Goal: Transaction & Acquisition: Purchase product/service

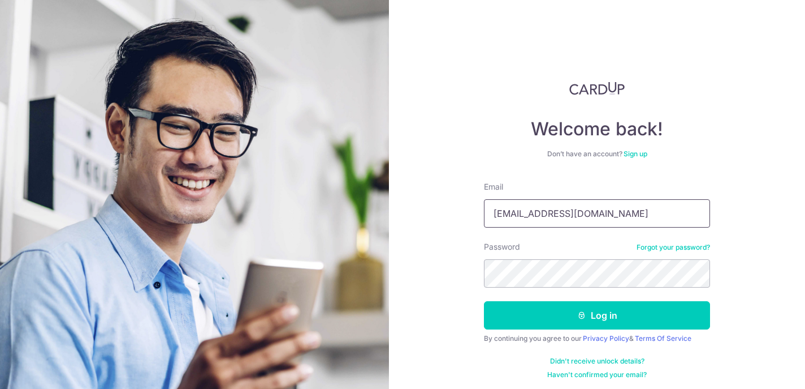
type input "[EMAIL_ADDRESS][DOMAIN_NAME]"
drag, startPoint x: 708, startPoint y: 11, endPoint x: 535, endPoint y: 74, distance: 184.8
click at [535, 74] on div "Welcome back! Don’t have an account? Sign up Email debbieblim@gmail.com Passwor…" at bounding box center [597, 194] width 416 height 389
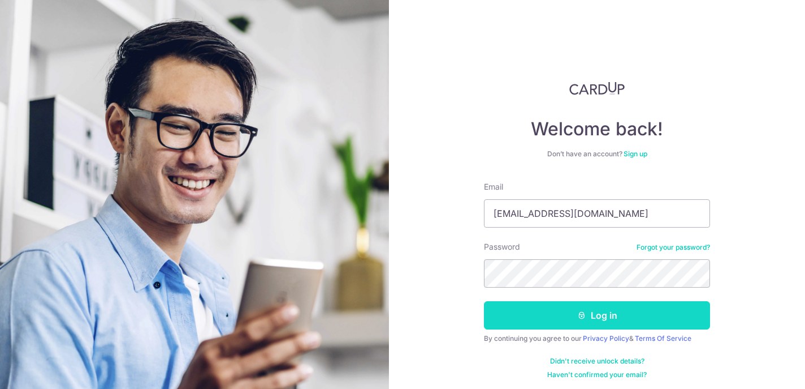
click at [519, 320] on button "Log in" at bounding box center [597, 315] width 226 height 28
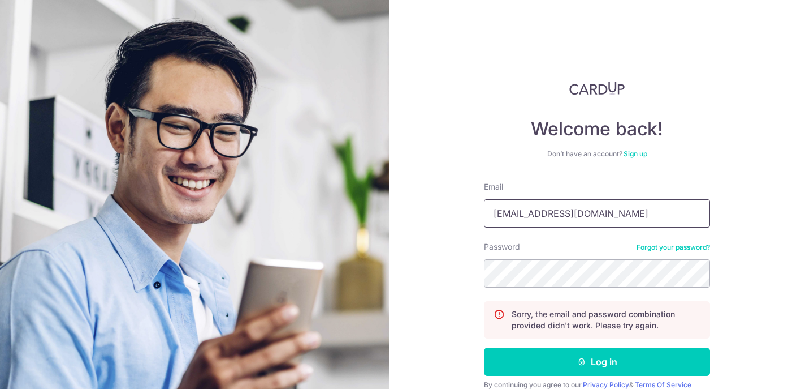
type input "[EMAIL_ADDRESS][DOMAIN_NAME]"
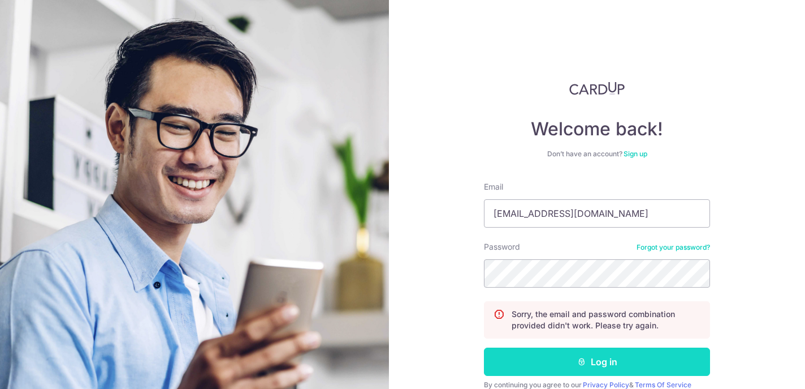
click at [581, 365] on icon "submit" at bounding box center [581, 361] width 9 height 9
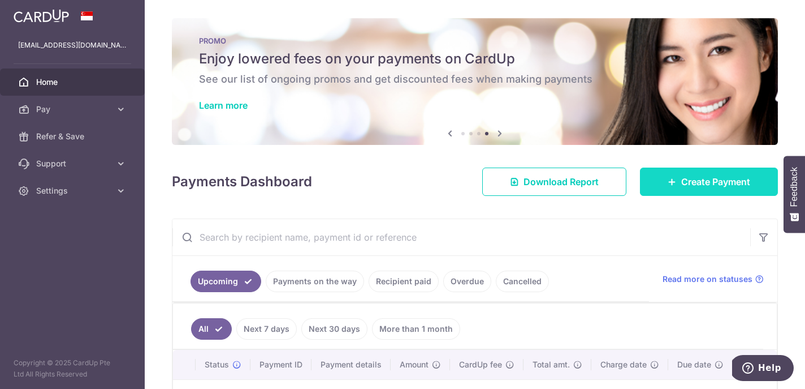
click at [686, 179] on span "Create Payment" at bounding box center [716, 182] width 69 height 14
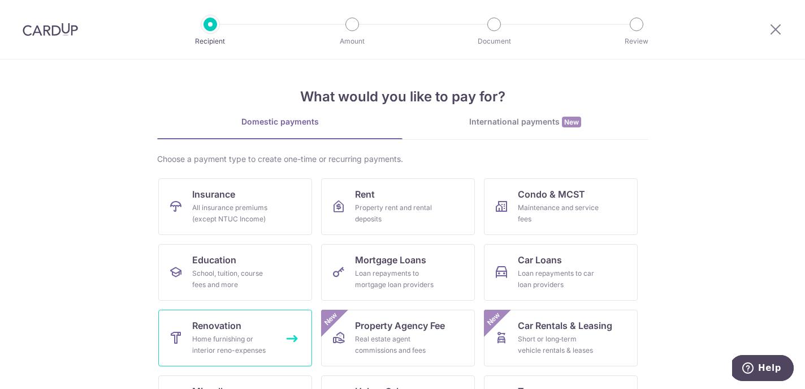
click at [224, 346] on div "Home furnishing or interior reno-expenses" at bounding box center [232, 344] width 81 height 23
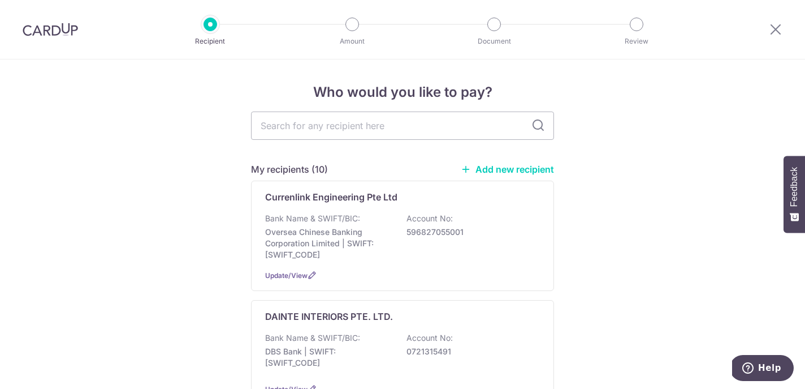
click at [548, 173] on link "Add new recipient" at bounding box center [507, 168] width 93 height 11
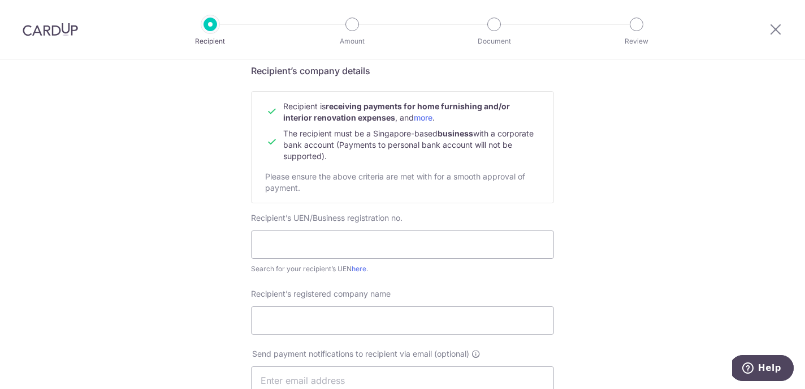
scroll to position [102, 0]
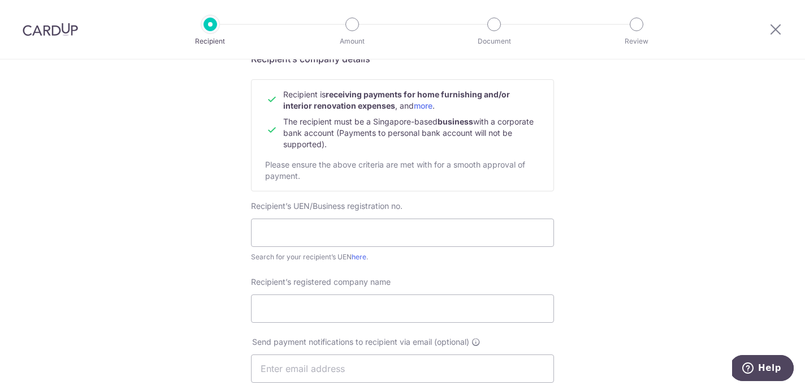
click at [287, 251] on div "Recipient’s UEN/Business registration no. Search for your recipient’s UEN here ." at bounding box center [402, 231] width 303 height 62
type input "20244979R"
click at [184, 206] on div "Who would you like to pay? Your recipient does not need a CardUp account to rec…" at bounding box center [402, 382] width 805 height 851
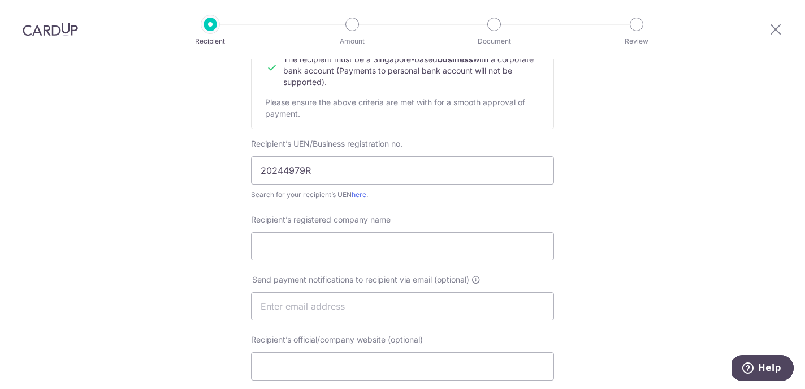
scroll to position [164, 0]
click at [265, 248] on input "Recipient’s registered company name" at bounding box center [402, 246] width 303 height 28
type input "CMF In"
click at [301, 171] on input "20244979R" at bounding box center [402, 171] width 303 height 28
type input "202449797R"
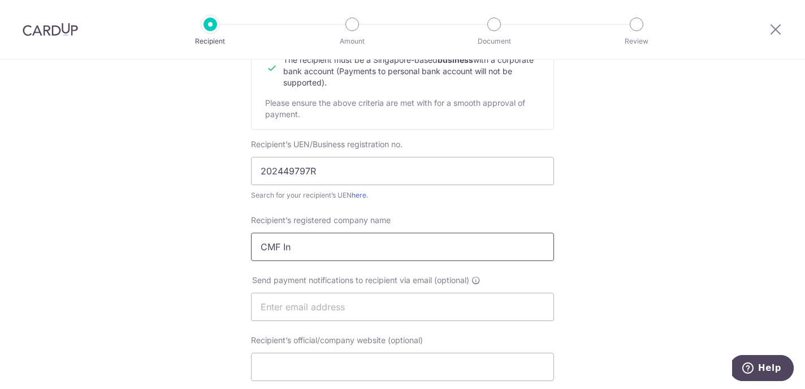
click at [297, 245] on input "CMF In" at bounding box center [402, 246] width 303 height 28
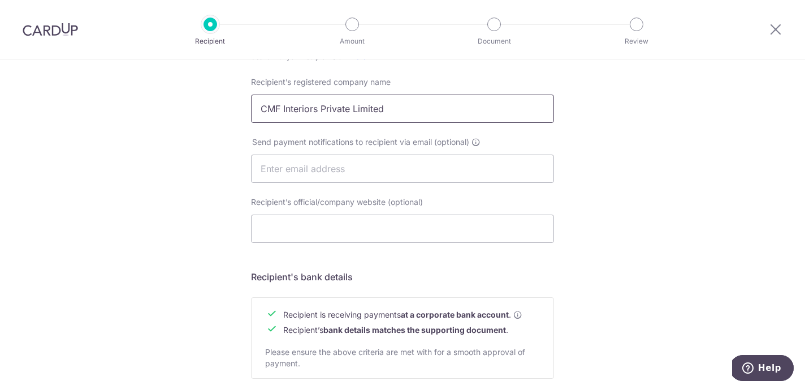
scroll to position [307, 0]
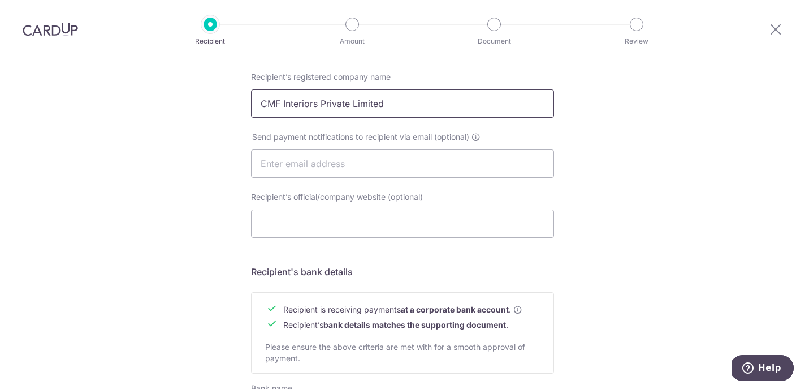
type input "CMF Interiors Private Limited"
click at [135, 186] on div "Who would you like to pay? Your recipient does not need a CardUp account to rec…" at bounding box center [402, 177] width 805 height 851
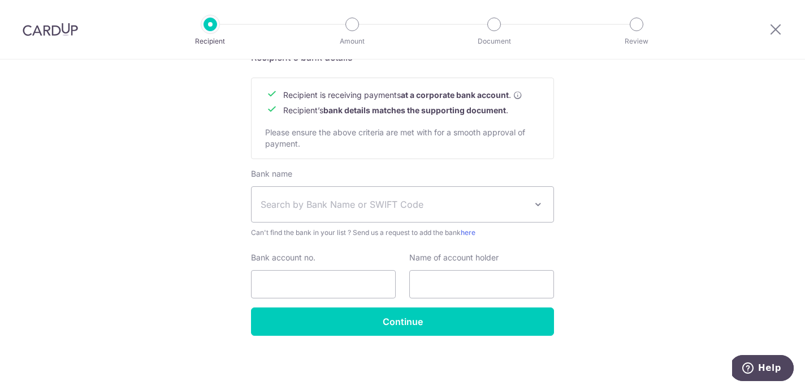
scroll to position [522, 0]
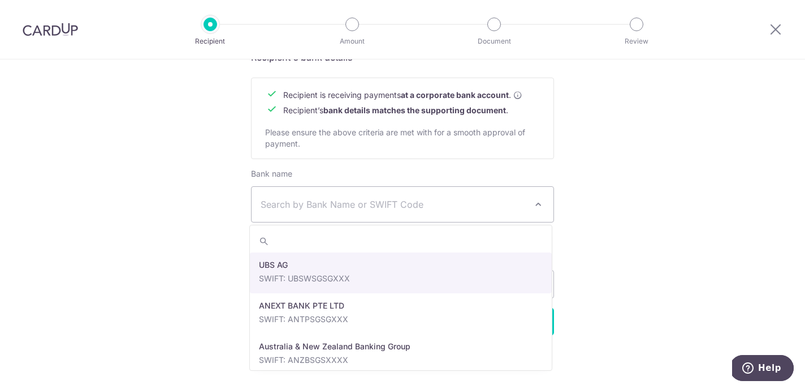
click at [339, 212] on span "Search by Bank Name or SWIFT Code" at bounding box center [403, 204] width 302 height 35
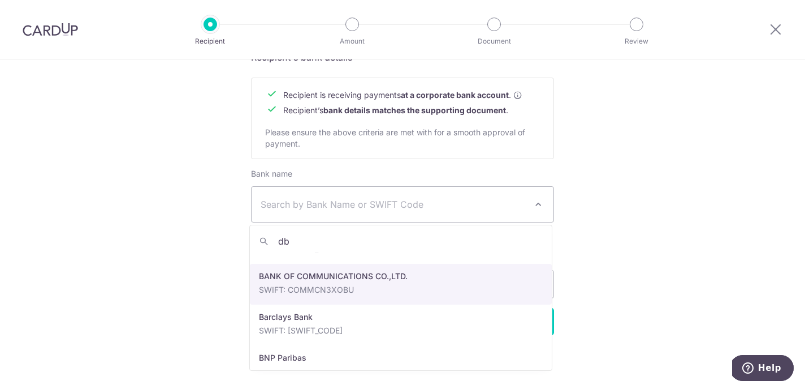
scroll to position [0, 0]
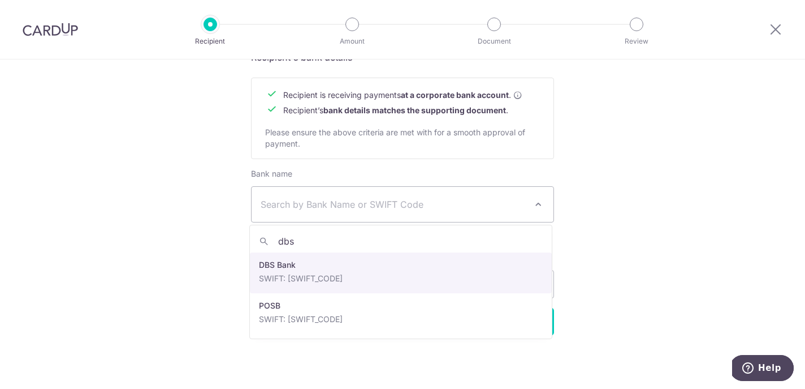
type input "dbs"
select select "6"
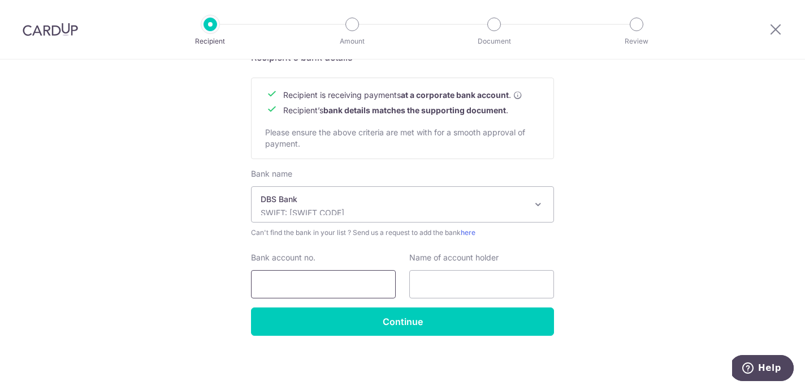
click at [286, 283] on input "Bank account no." at bounding box center [323, 284] width 145 height 28
paste input "0721270447"
type input "0721270447"
paste input "CMF INTERIORS PTE. LTD."
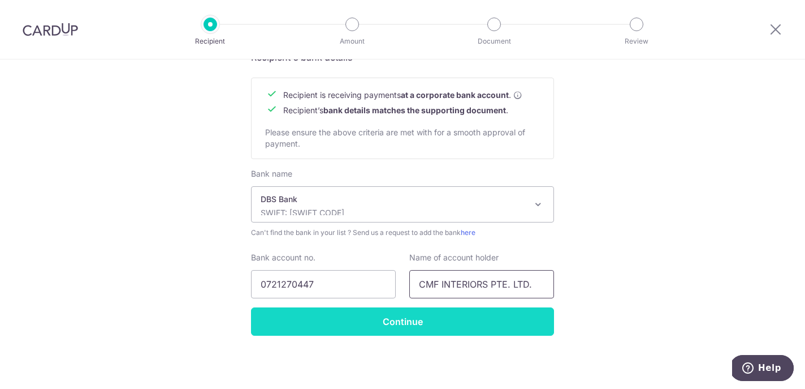
type input "CMF INTERIORS PTE. LTD."
click at [377, 321] on input "Continue" at bounding box center [402, 321] width 303 height 28
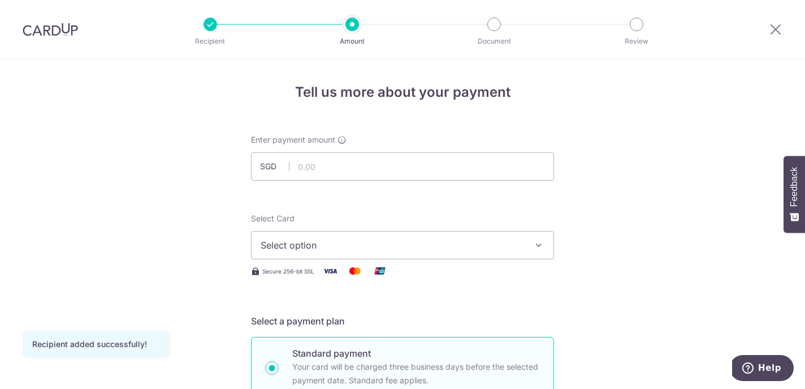
click at [290, 258] on div "Select Card Select option Add credit card Your Cards **** 6290 **** 0642 Secure…" at bounding box center [402, 245] width 303 height 65
click at [290, 258] on button "Select option" at bounding box center [402, 245] width 303 height 28
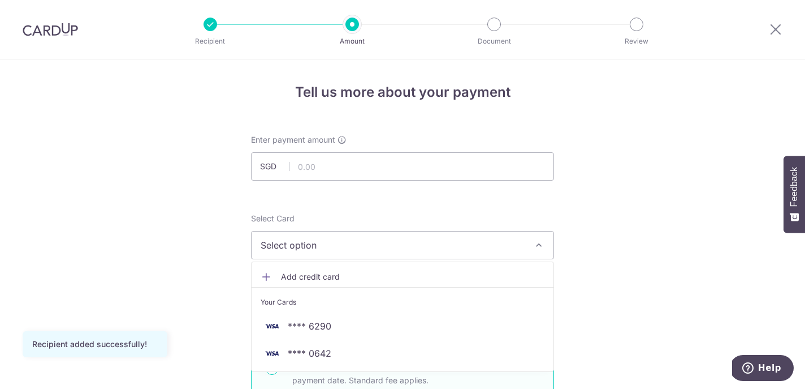
click at [304, 243] on span "Select option" at bounding box center [393, 245] width 264 height 14
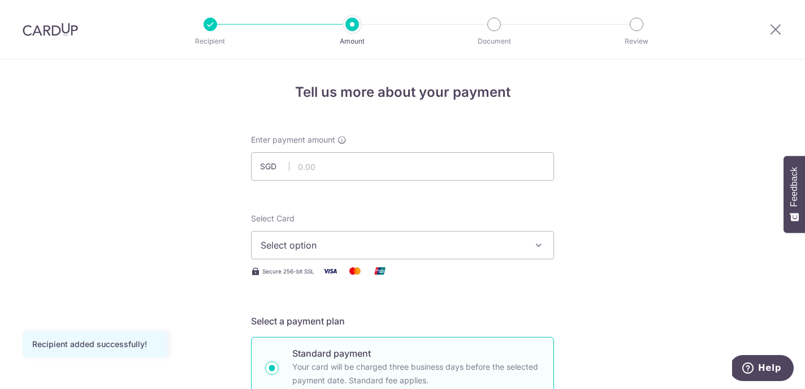
click at [288, 243] on span "Select option" at bounding box center [393, 245] width 264 height 14
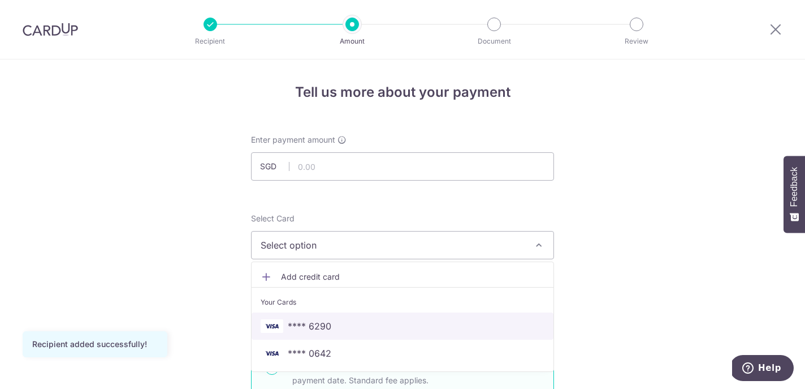
click at [299, 321] on span "**** 6290" at bounding box center [310, 326] width 44 height 14
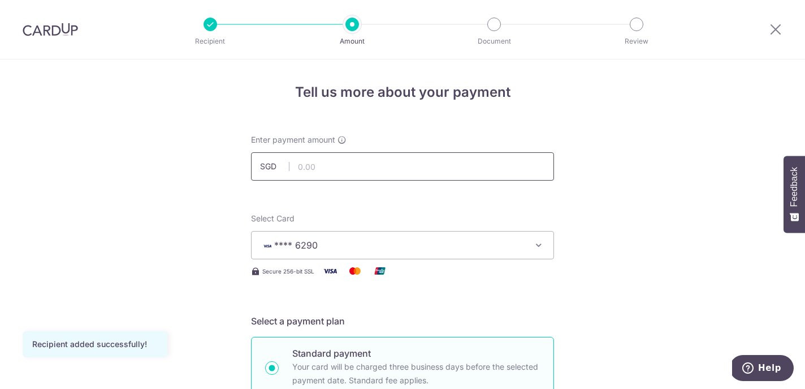
click at [351, 166] on input "text" at bounding box center [402, 166] width 303 height 28
type input "24,102.00"
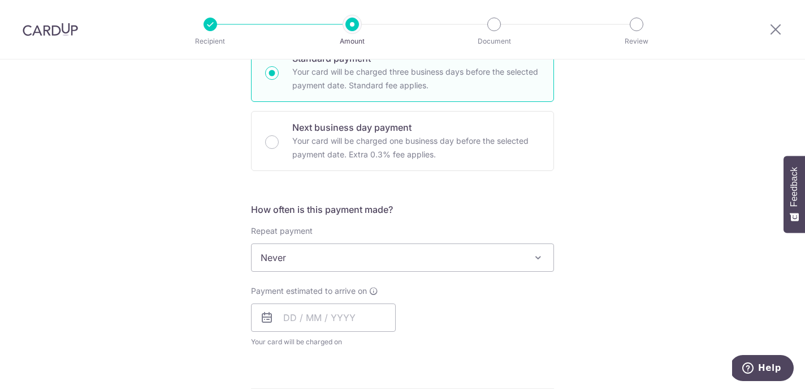
scroll to position [309, 0]
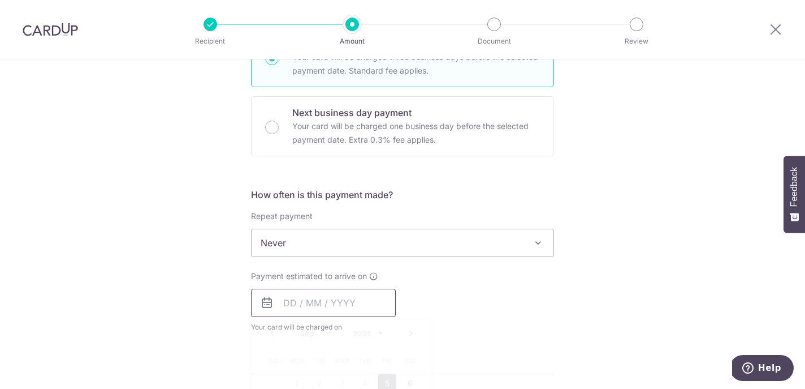
click at [305, 299] on input "text" at bounding box center [323, 302] width 145 height 28
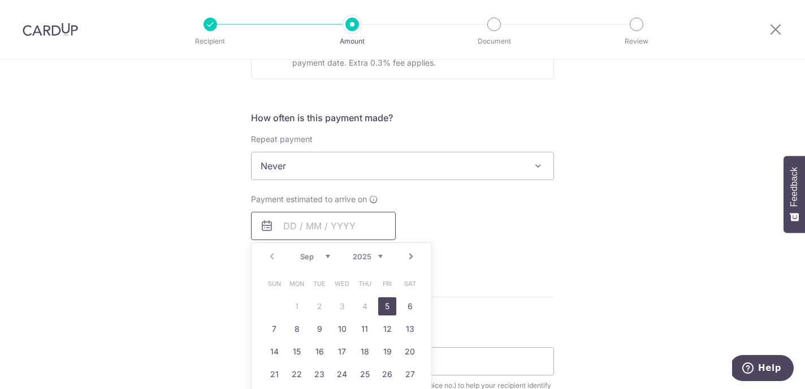
scroll to position [394, 0]
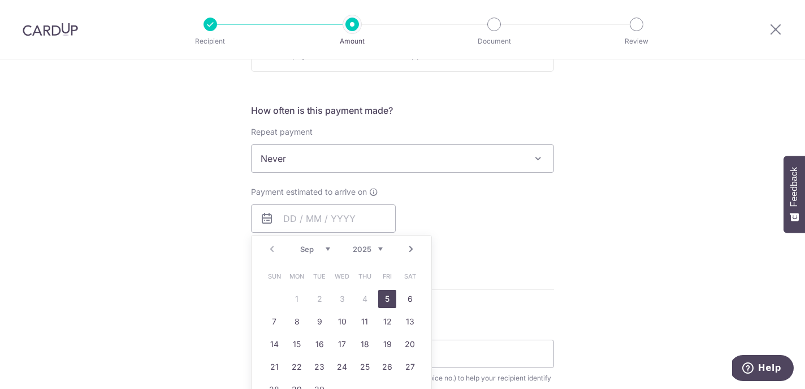
click at [388, 295] on link "5" at bounding box center [387, 299] width 18 height 18
type input "05/09/2025"
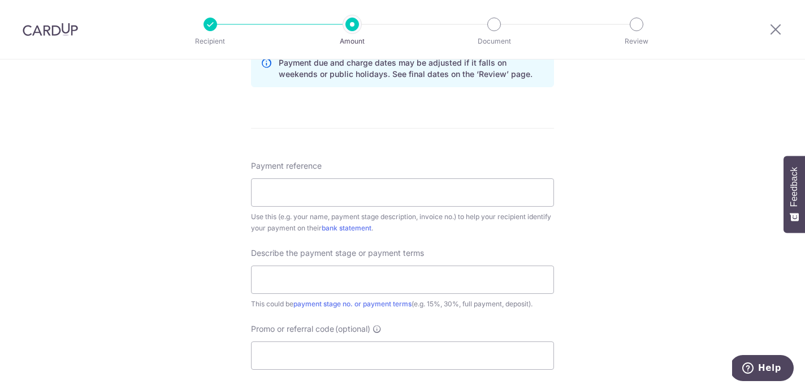
scroll to position [601, 0]
click at [302, 191] on input "Payment reference" at bounding box center [402, 193] width 303 height 28
click at [282, 287] on input "text" at bounding box center [402, 280] width 303 height 28
type input "40% payment"
click at [372, 199] on input "Payment reference" at bounding box center [402, 193] width 303 height 28
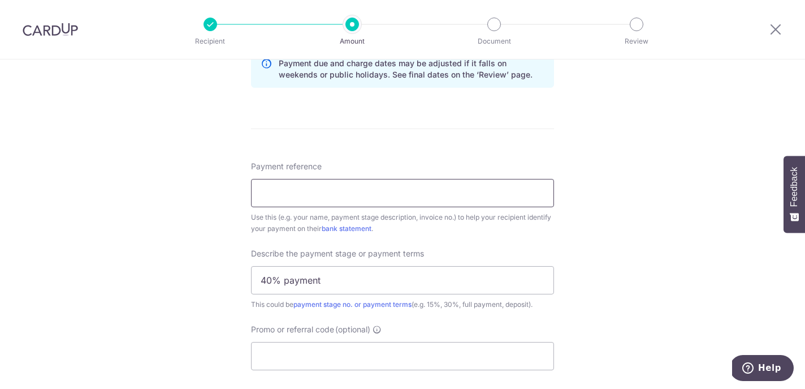
paste input "CMF-Q2508-022"
type input "CMF-Q2508-022"
click at [169, 225] on div "Tell us more about your payment Enter payment amount SGD 24,102.00 24102.00 Rec…" at bounding box center [402, 31] width 805 height 1145
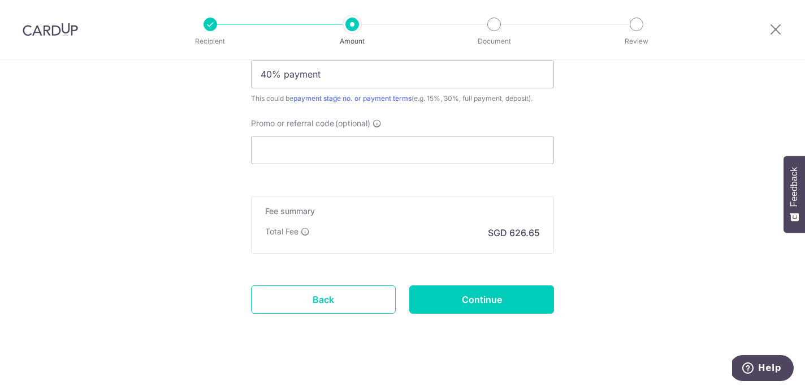
scroll to position [778, 0]
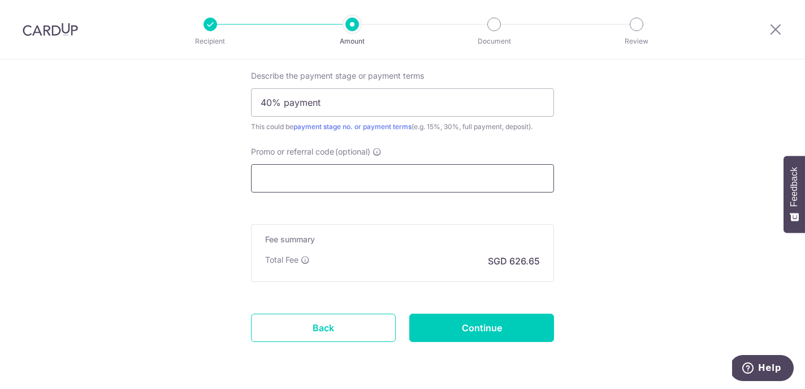
click at [296, 184] on input "Promo or referral code (optional)" at bounding box center [402, 178] width 303 height 28
paste input "RENO25ONE t"
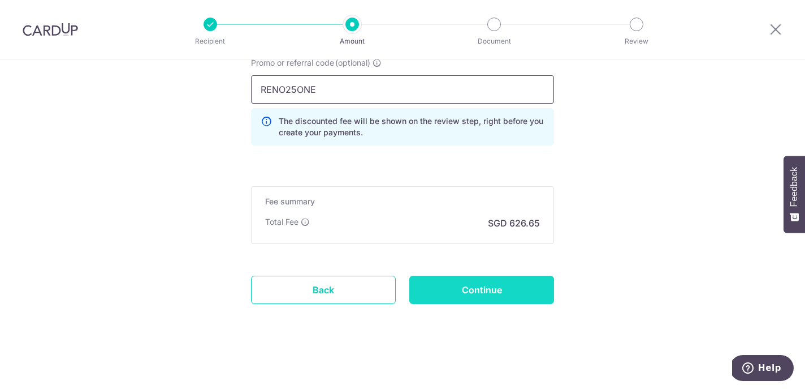
scroll to position [867, 0]
type input "RENO25ONE"
click at [475, 298] on input "Continue" at bounding box center [482, 289] width 145 height 28
type input "Create Schedule"
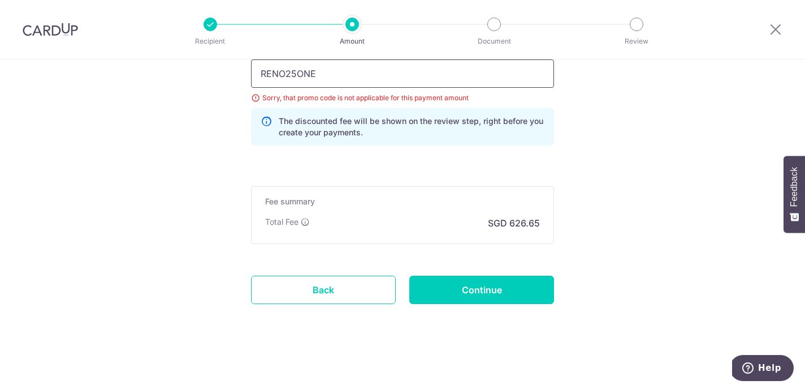
click at [337, 80] on input "RENO25ONE" at bounding box center [402, 73] width 303 height 28
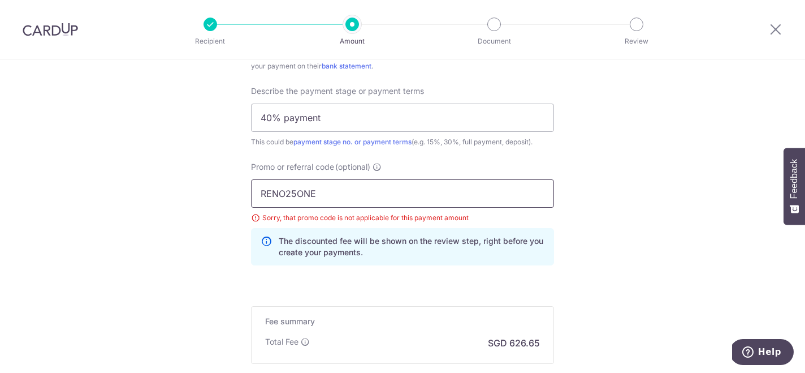
scroll to position [761, 0]
click at [268, 119] on input "40% payment" at bounding box center [402, 119] width 303 height 28
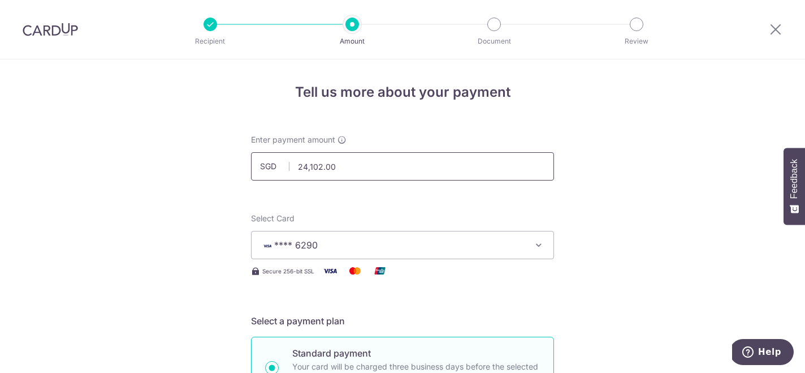
scroll to position [0, 0]
type input "20% payment"
click at [341, 165] on input "24,102.00" at bounding box center [402, 166] width 303 height 28
type input "2"
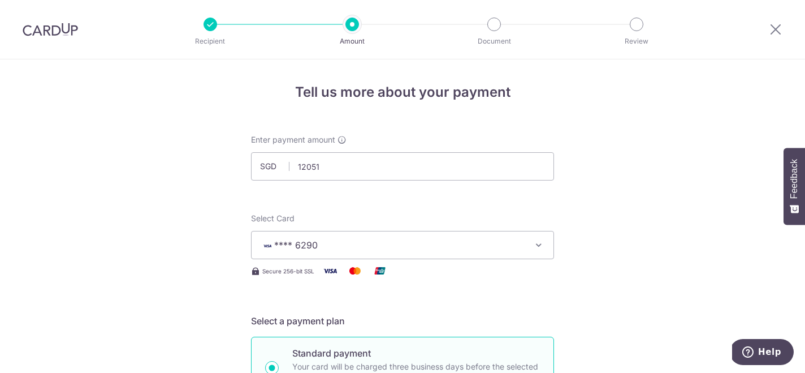
type input "12,051.00"
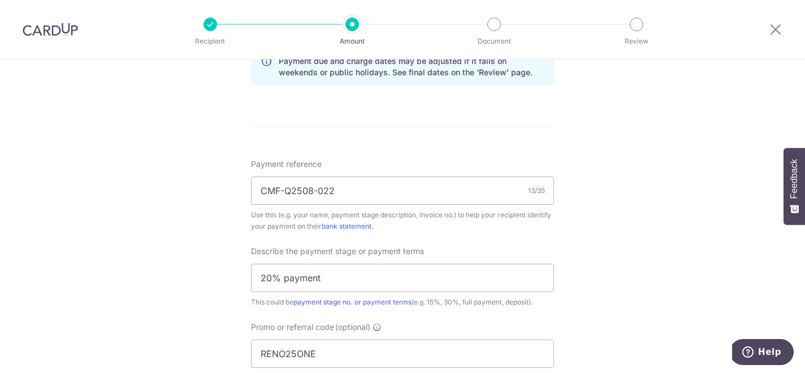
scroll to position [853, 0]
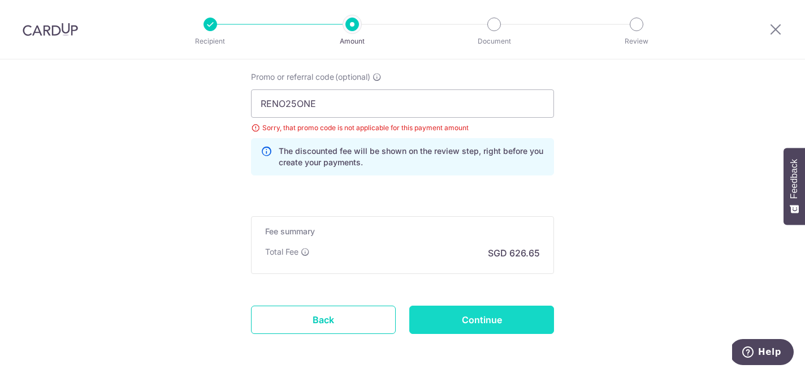
click at [462, 322] on input "Continue" at bounding box center [482, 319] width 145 height 28
type input "Update Schedule"
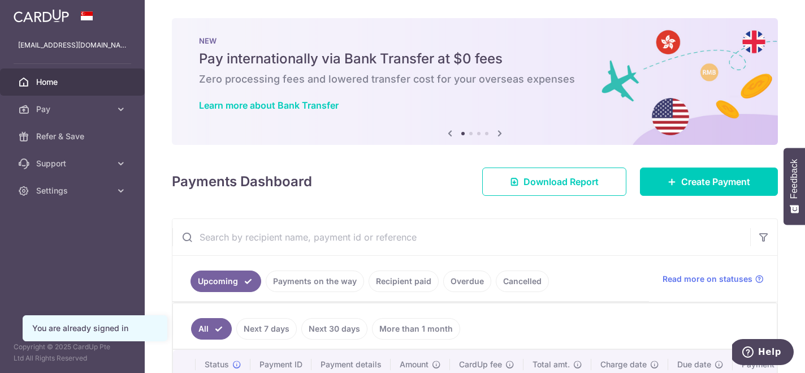
click at [499, 132] on icon at bounding box center [500, 133] width 14 height 14
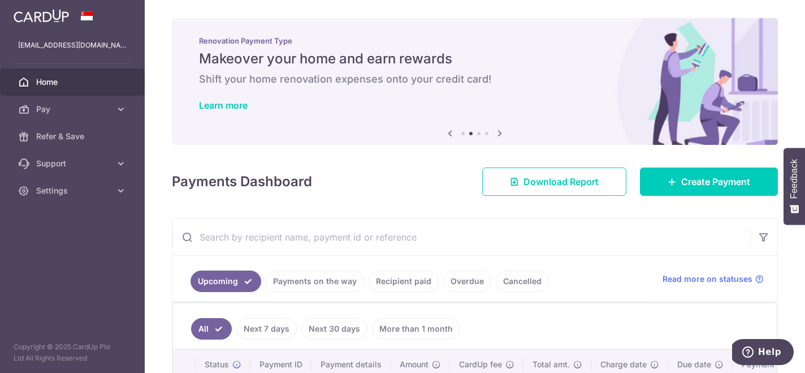
click at [499, 132] on icon at bounding box center [500, 133] width 14 height 14
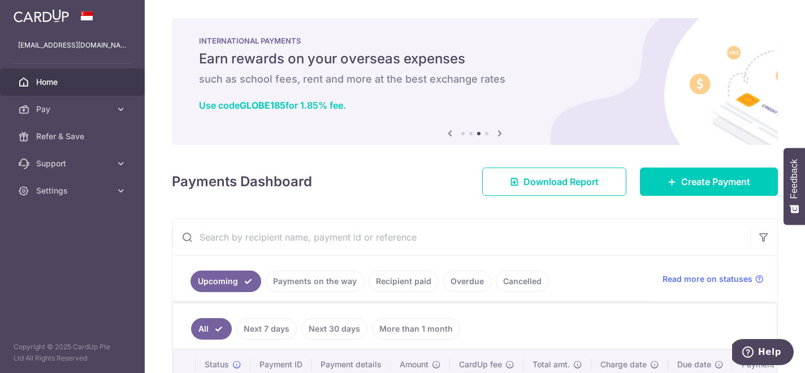
click at [453, 131] on icon at bounding box center [450, 133] width 14 height 14
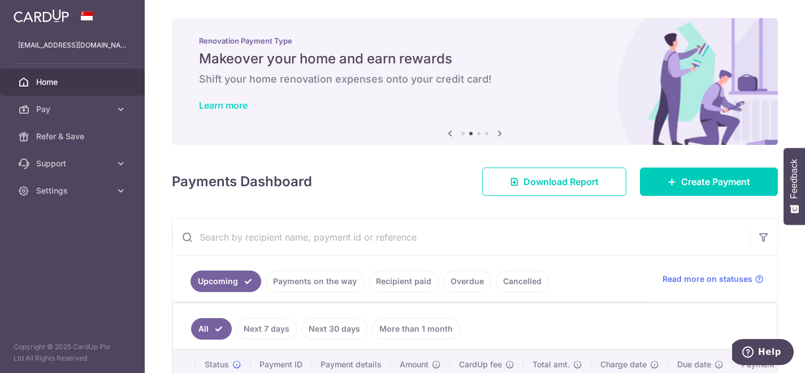
click at [240, 106] on link "Learn more" at bounding box center [223, 105] width 49 height 11
click at [497, 135] on icon at bounding box center [500, 133] width 14 height 14
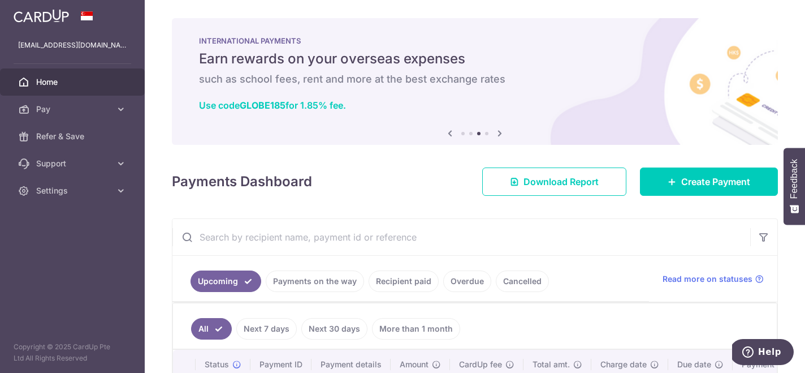
click at [497, 135] on icon at bounding box center [500, 133] width 14 height 14
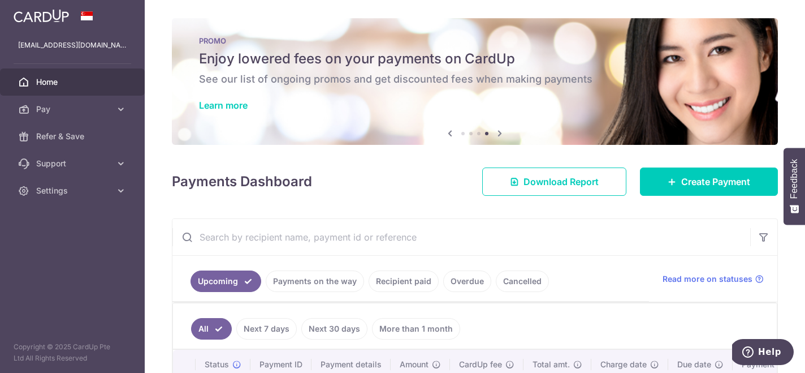
click at [497, 135] on icon at bounding box center [500, 133] width 14 height 14
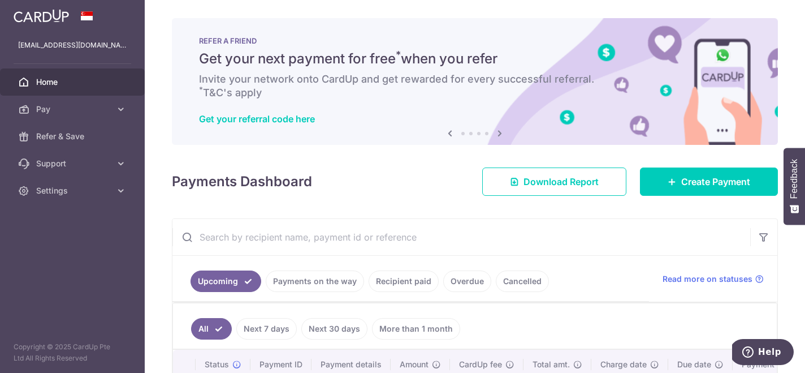
click at [497, 135] on icon at bounding box center [500, 133] width 14 height 14
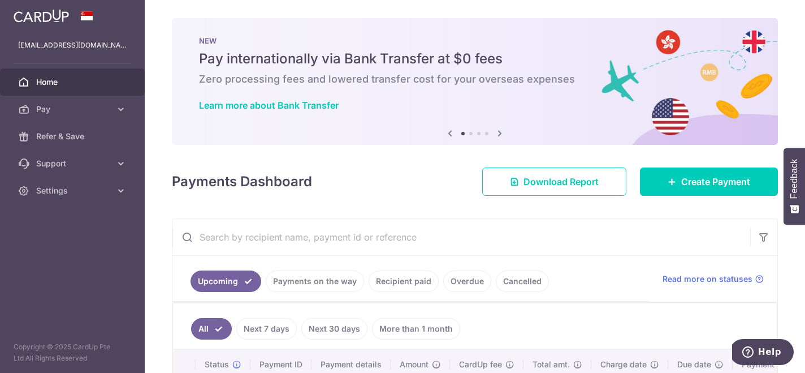
click at [497, 135] on icon at bounding box center [500, 133] width 14 height 14
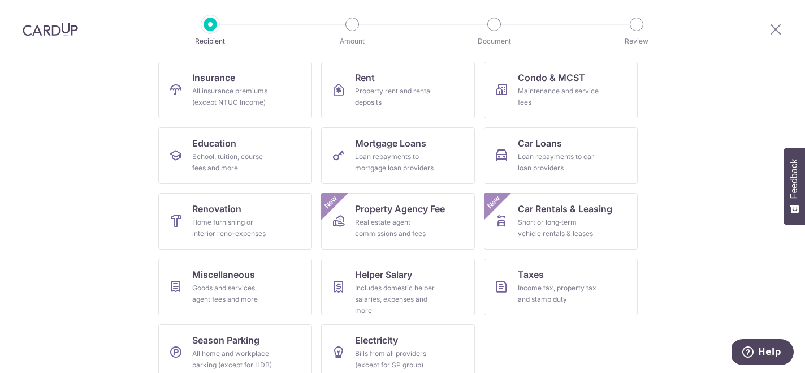
scroll to position [158, 0]
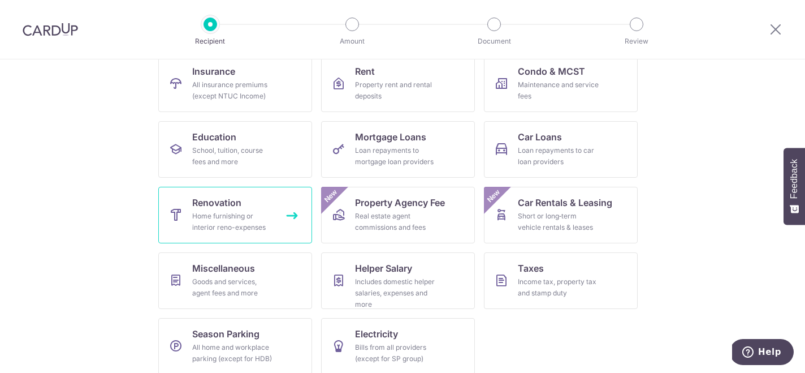
click at [221, 229] on div "Home furnishing or interior reno-expenses" at bounding box center [232, 221] width 81 height 23
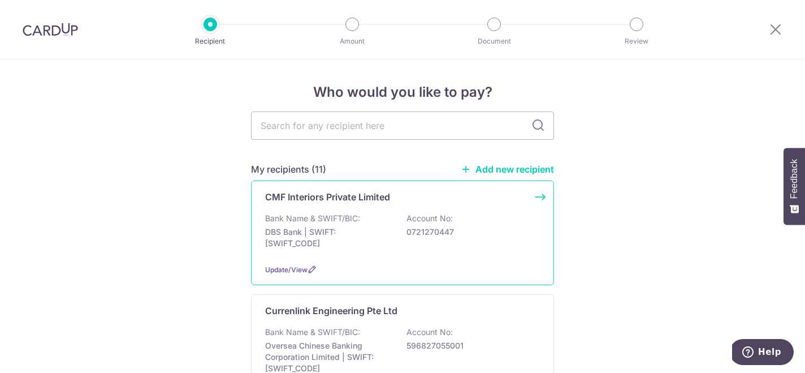
click at [347, 201] on p "CMF Interiors Private Limited" at bounding box center [327, 197] width 125 height 14
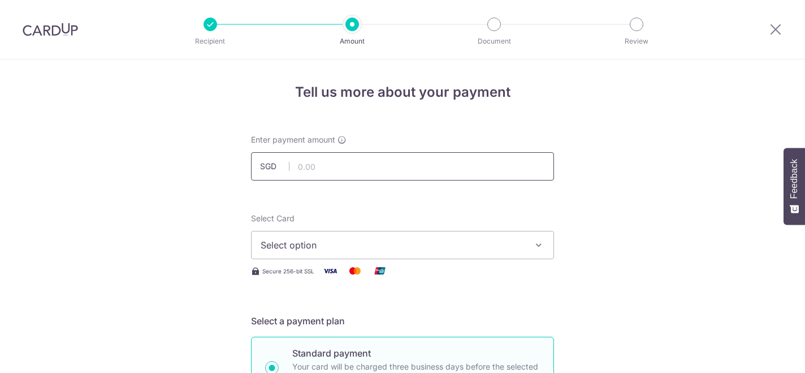
click at [301, 167] on input "text" at bounding box center [402, 166] width 303 height 28
type input "12,051.00"
click at [308, 247] on span "Select option" at bounding box center [393, 245] width 264 height 14
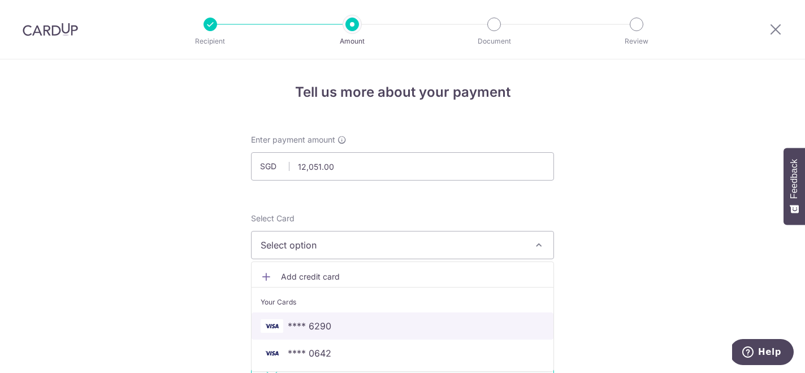
click at [312, 322] on span "**** 6290" at bounding box center [310, 326] width 44 height 14
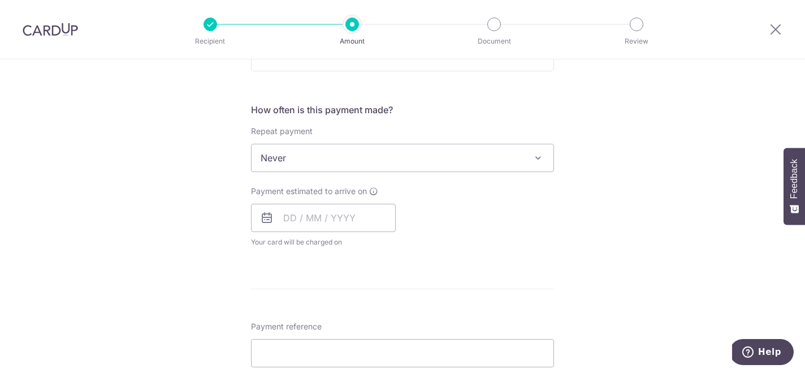
scroll to position [395, 0]
click at [332, 220] on input "text" at bounding box center [323, 217] width 145 height 28
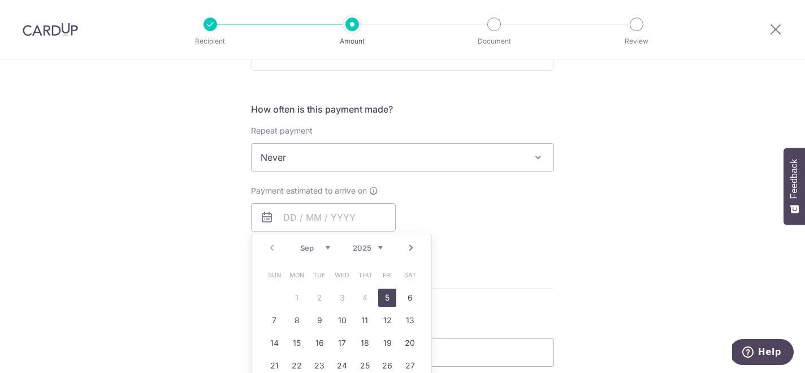
click at [385, 292] on link "5" at bounding box center [387, 297] width 18 height 18
type input "[DATE]"
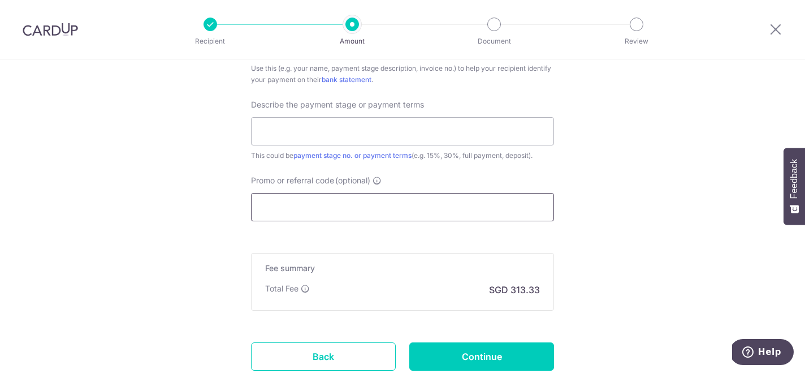
scroll to position [765, 0]
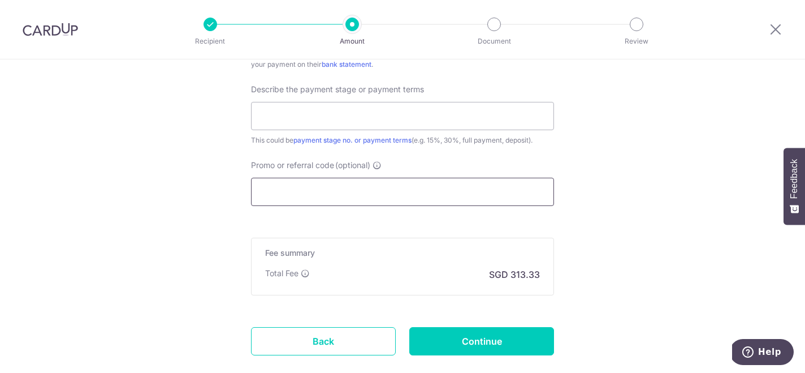
click at [309, 188] on input "Promo or referral code (optional)" at bounding box center [402, 192] width 303 height 28
paste input "RENO25ONE t"
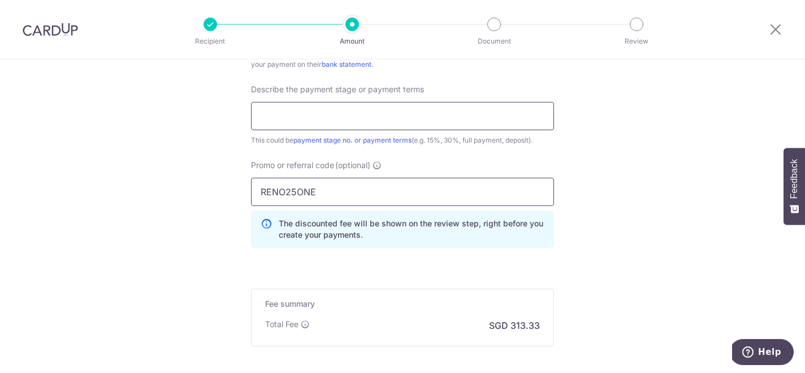
type input "RENO25ONE"
click at [320, 118] on input "text" at bounding box center [402, 116] width 303 height 28
drag, startPoint x: 331, startPoint y: 188, endPoint x: 225, endPoint y: 192, distance: 106.4
click at [271, 117] on input "text" at bounding box center [402, 116] width 303 height 28
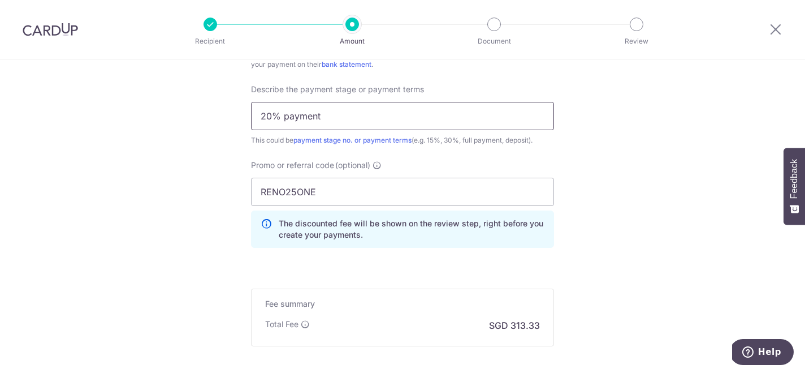
type input "20% payment"
drag, startPoint x: 195, startPoint y: 108, endPoint x: 165, endPoint y: 163, distance: 62.3
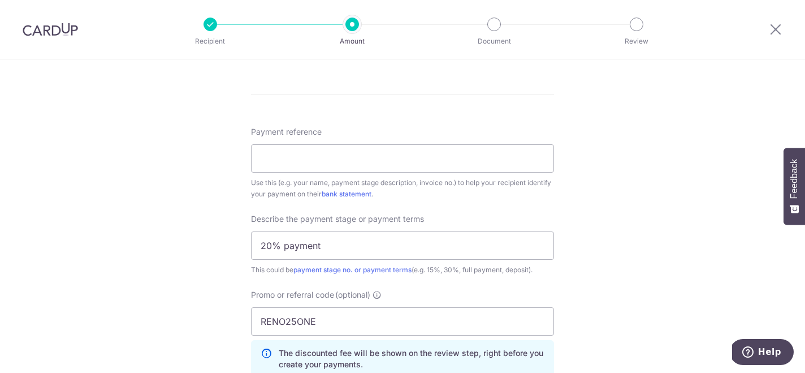
scroll to position [635, 0]
click at [391, 161] on input "Payment reference" at bounding box center [402, 159] width 303 height 28
type input "[STREET_ADDRESS]"
click at [204, 188] on div "Tell us more about your payment Enter payment amount SGD 12,051.00 12051.00 Sel…" at bounding box center [402, 23] width 805 height 1196
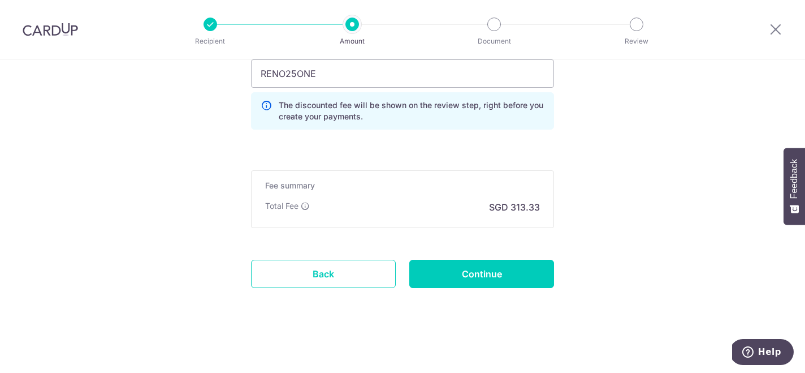
scroll to position [883, 0]
click at [462, 272] on input "Continue" at bounding box center [482, 274] width 145 height 28
type input "Create Schedule"
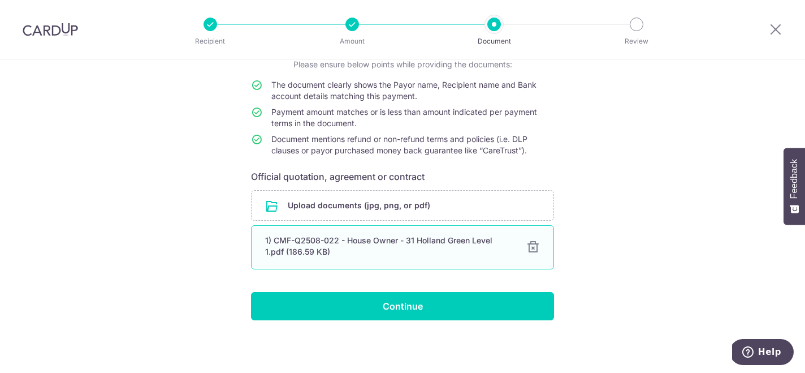
scroll to position [86, 0]
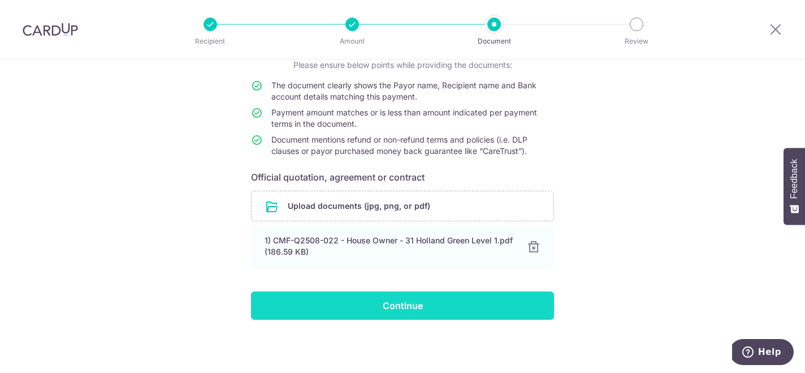
click at [416, 312] on input "Continue" at bounding box center [402, 305] width 303 height 28
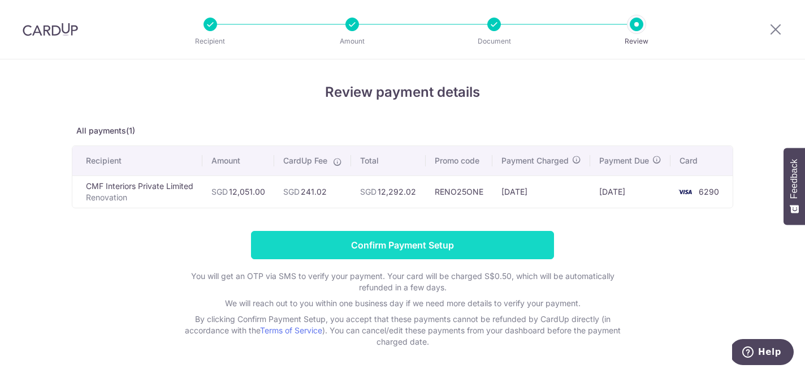
click at [403, 255] on input "Confirm Payment Setup" at bounding box center [402, 245] width 303 height 28
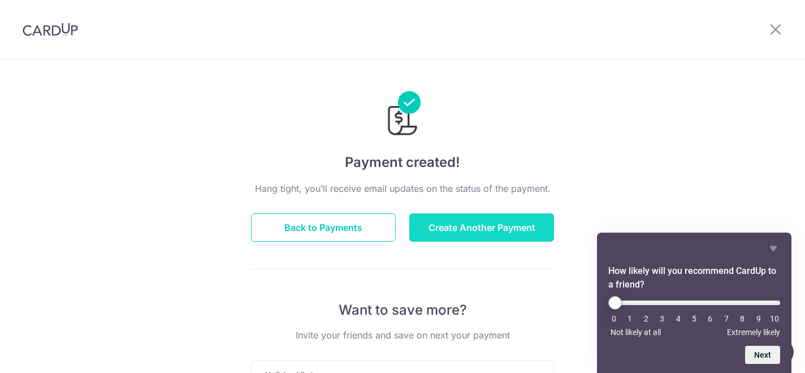
click at [459, 228] on button "Create Another Payment" at bounding box center [482, 227] width 145 height 28
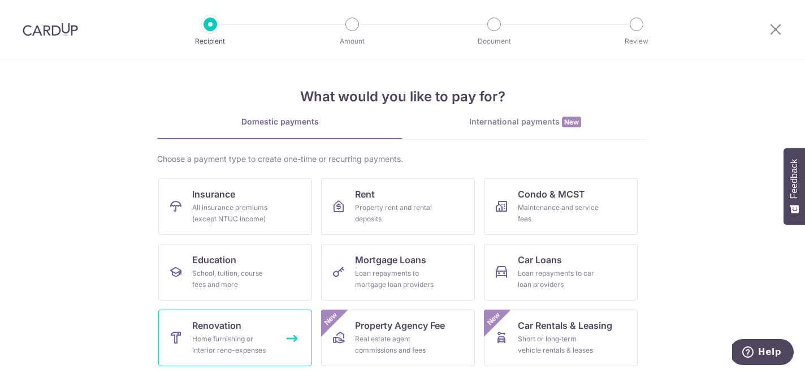
click at [222, 333] on div "Home furnishing or interior reno-expenses" at bounding box center [232, 344] width 81 height 23
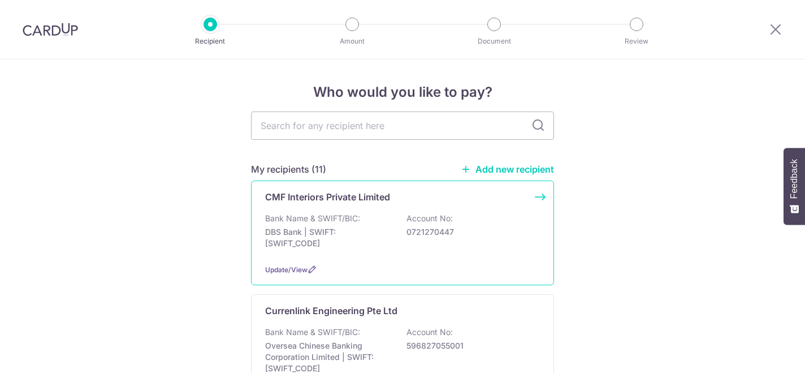
click at [316, 247] on p "DBS Bank | SWIFT: DBSSSGSGXXX" at bounding box center [328, 237] width 127 height 23
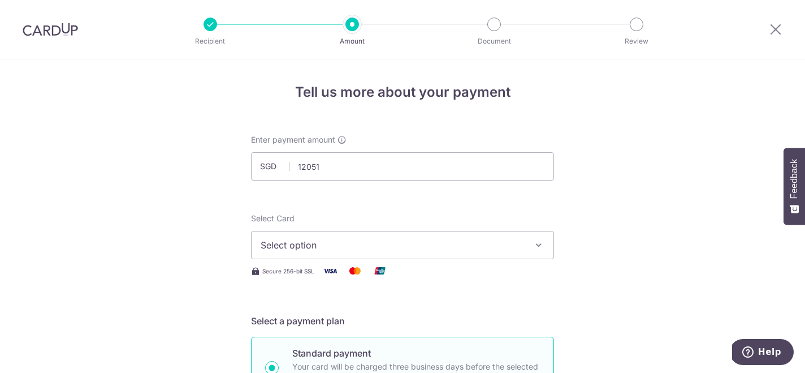
type input "12,051.00"
click at [292, 255] on button "Select option" at bounding box center [402, 245] width 303 height 28
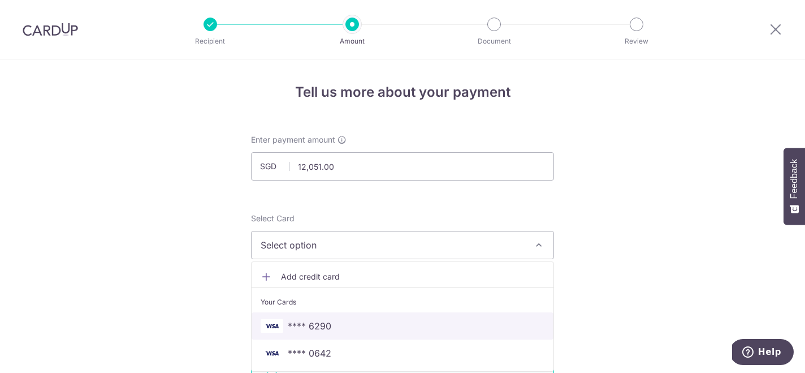
click at [295, 321] on span "**** 6290" at bounding box center [310, 326] width 44 height 14
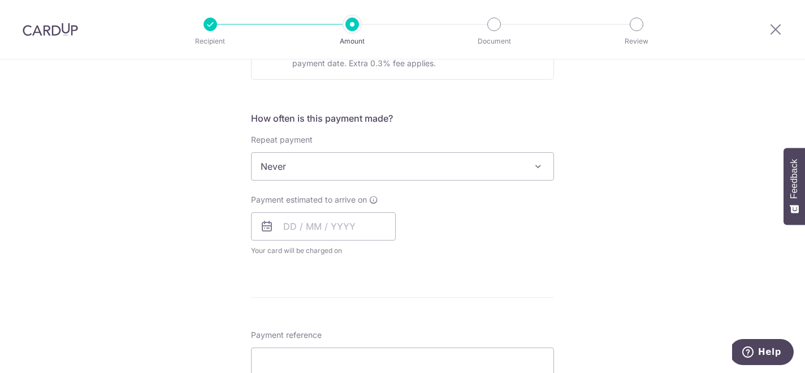
scroll to position [387, 0]
click at [305, 219] on input "text" at bounding box center [323, 225] width 145 height 28
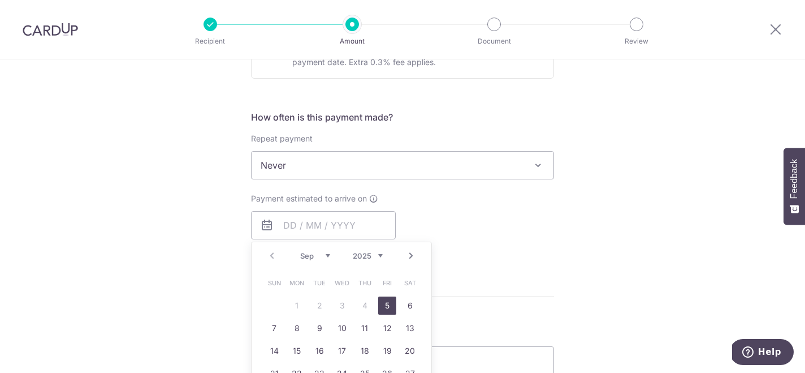
click at [392, 308] on link "5" at bounding box center [387, 305] width 18 height 18
type input "[DATE]"
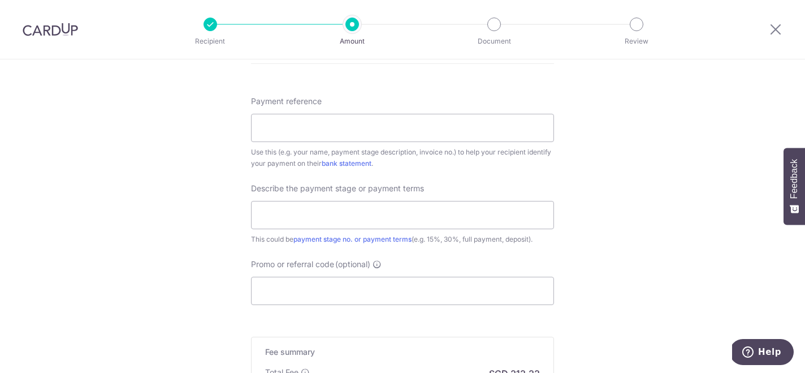
scroll to position [666, 0]
click at [324, 126] on input "Payment reference" at bounding box center [402, 127] width 303 height 28
type input "e"
type input "[STREET_ADDRESS]"
click at [277, 218] on input "text" at bounding box center [402, 214] width 303 height 28
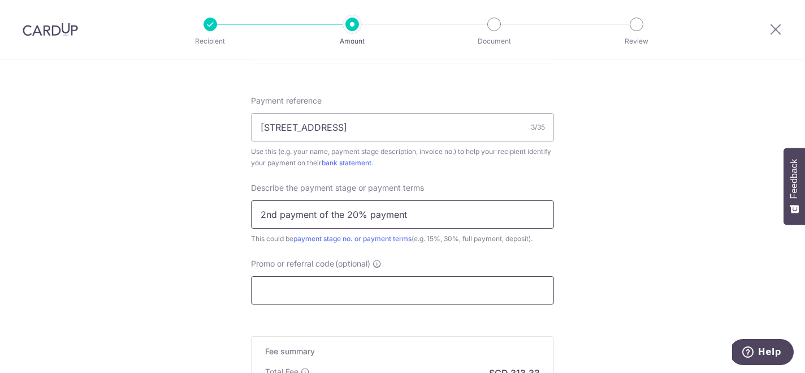
type input "2nd payment of the 20% payment"
click at [335, 282] on input "Promo or referral code (optional)" at bounding box center [402, 290] width 303 height 28
paste input "RENO25ONE"
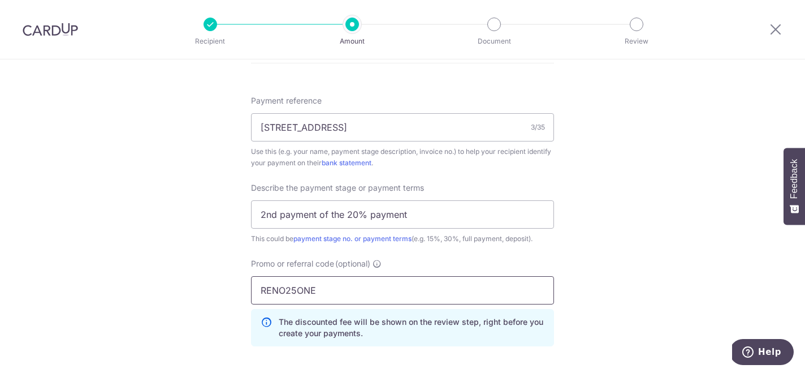
type input "RENO25ONE"
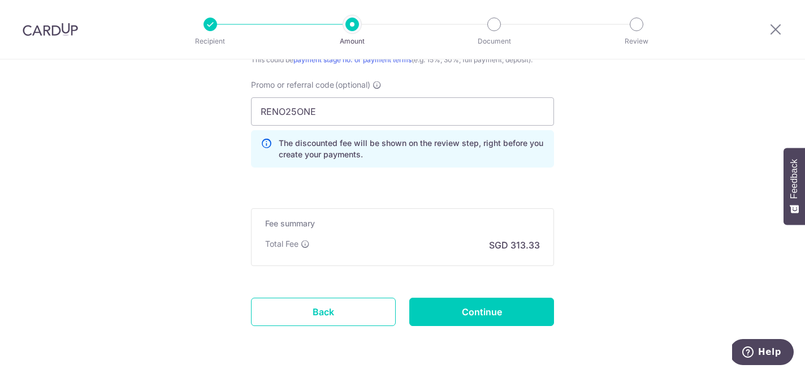
scroll to position [850, 0]
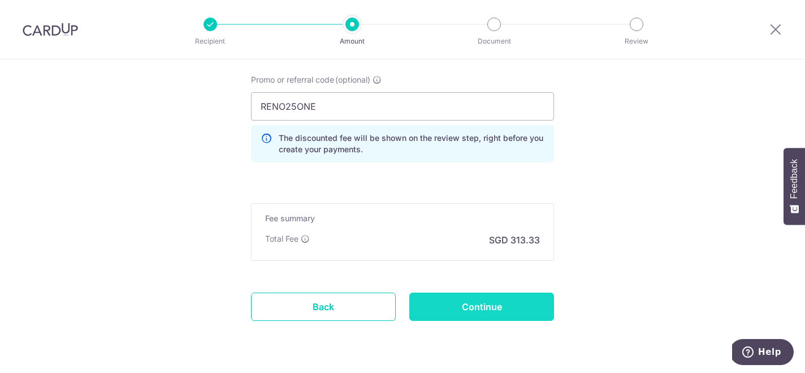
click at [458, 311] on input "Continue" at bounding box center [482, 306] width 145 height 28
type input "Create Schedule"
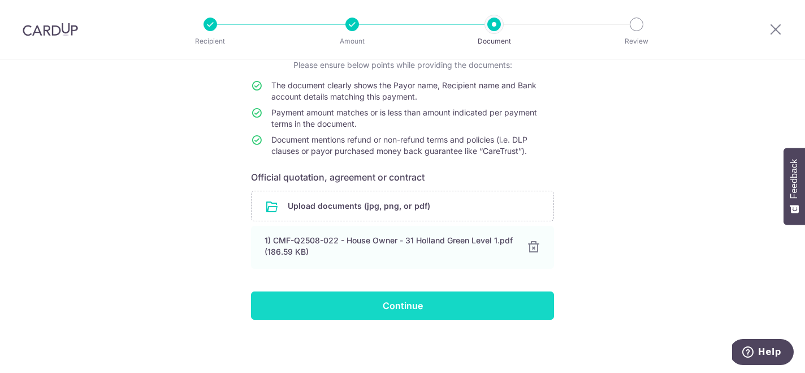
scroll to position [86, 0]
click at [449, 314] on input "Continue" at bounding box center [402, 305] width 303 height 28
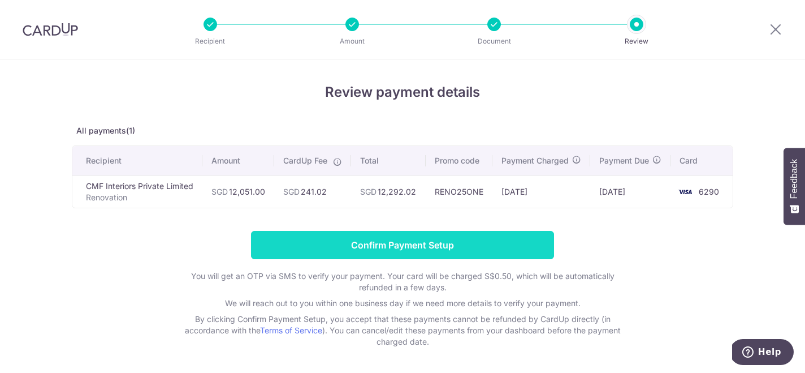
click at [308, 259] on input "Confirm Payment Setup" at bounding box center [402, 245] width 303 height 28
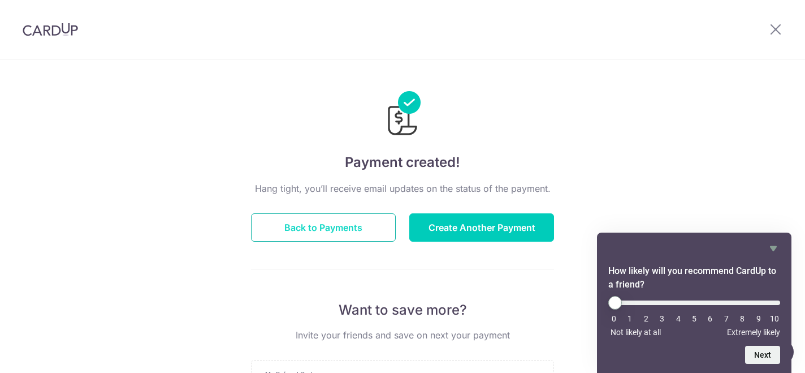
click at [365, 231] on button "Back to Payments" at bounding box center [323, 227] width 145 height 28
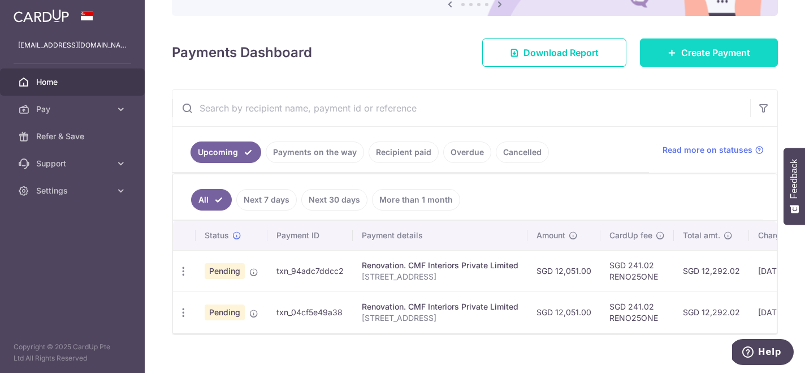
click at [671, 52] on icon at bounding box center [672, 52] width 9 height 9
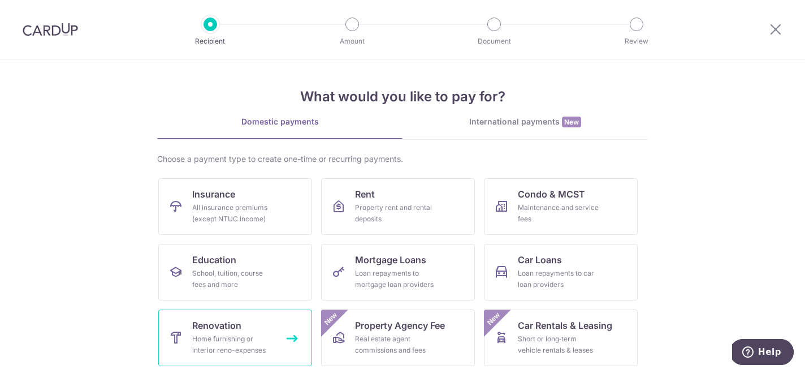
click at [200, 341] on div "Home furnishing or interior reno-expenses" at bounding box center [232, 344] width 81 height 23
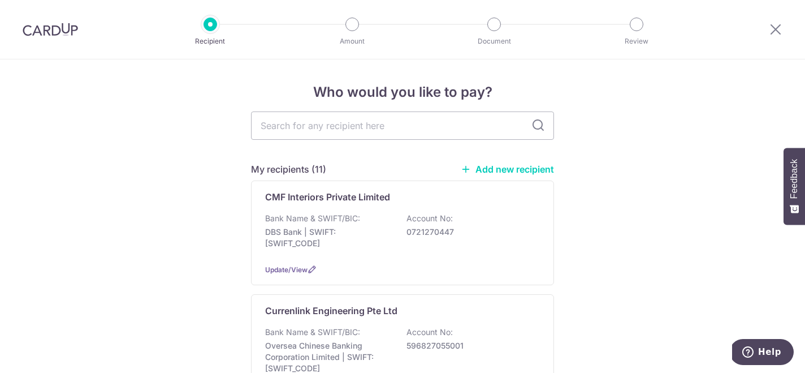
click at [492, 174] on link "Add new recipient" at bounding box center [507, 168] width 93 height 11
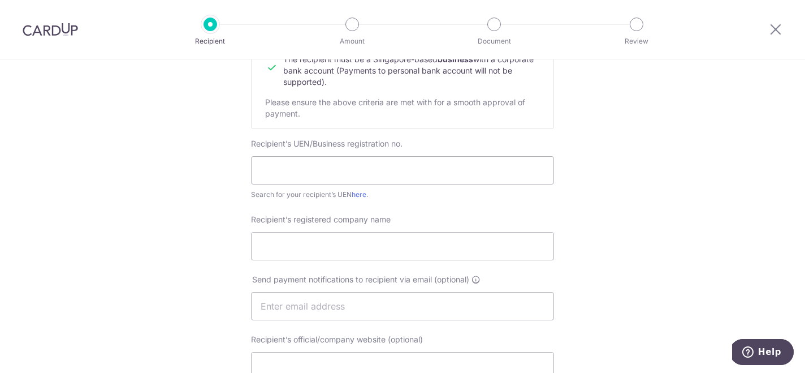
scroll to position [166, 0]
type input "53254431E"
type input "LBS Timbre Enterprise"
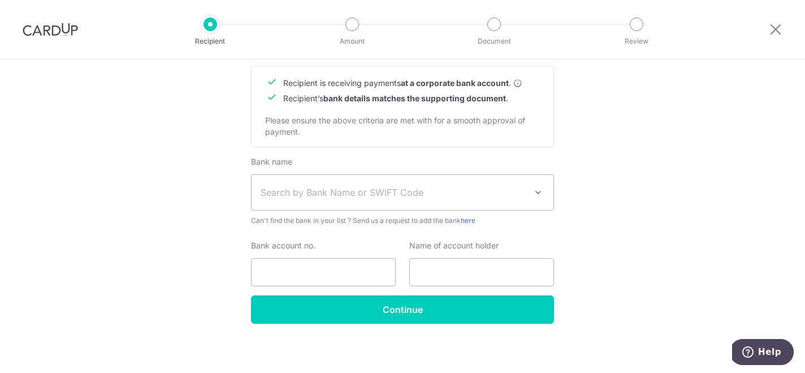
scroll to position [255, 0]
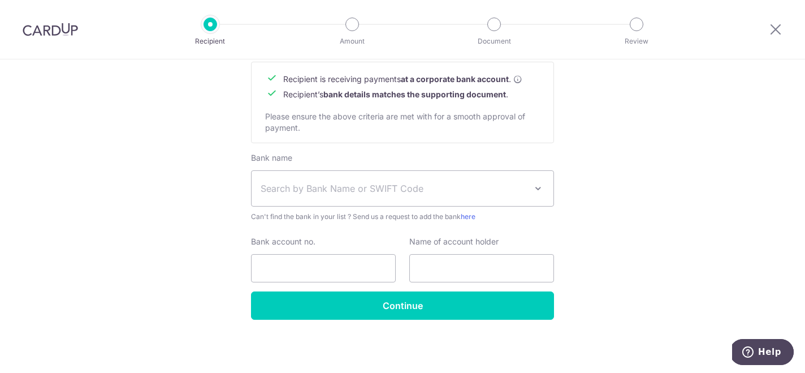
type input "kyolee075@gmail.com"
click at [476, 179] on span "Search by Bank Name or SWIFT Code" at bounding box center [403, 188] width 302 height 35
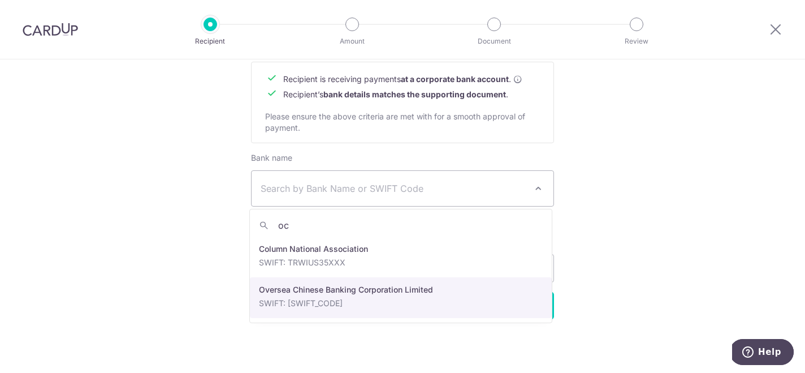
type input "oc"
select select "12"
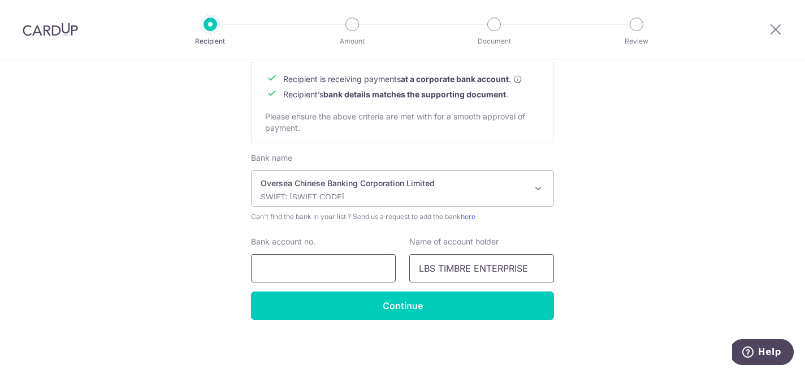
type input "LBS TIMBRE ENTERPRISE"
click at [335, 278] on input "Bank account no." at bounding box center [323, 268] width 145 height 28
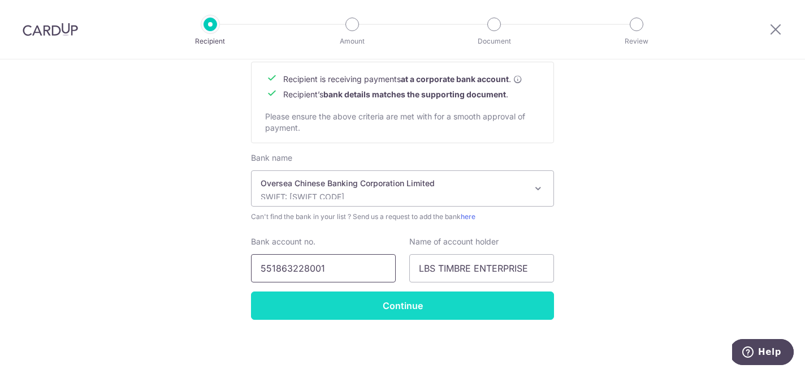
type input "551863228001"
click at [389, 308] on input "Continue" at bounding box center [402, 305] width 303 height 28
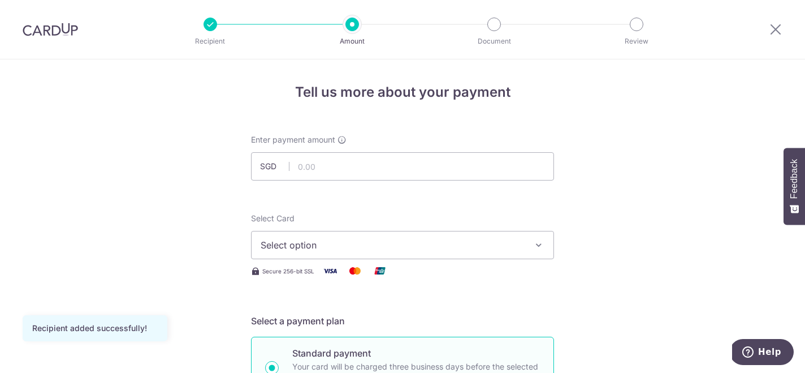
click at [438, 249] on span "Select option" at bounding box center [393, 245] width 264 height 14
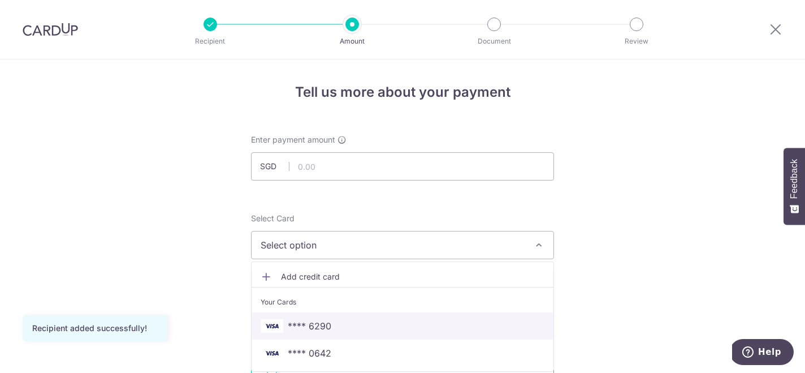
click at [355, 318] on link "**** 6290" at bounding box center [403, 325] width 302 height 27
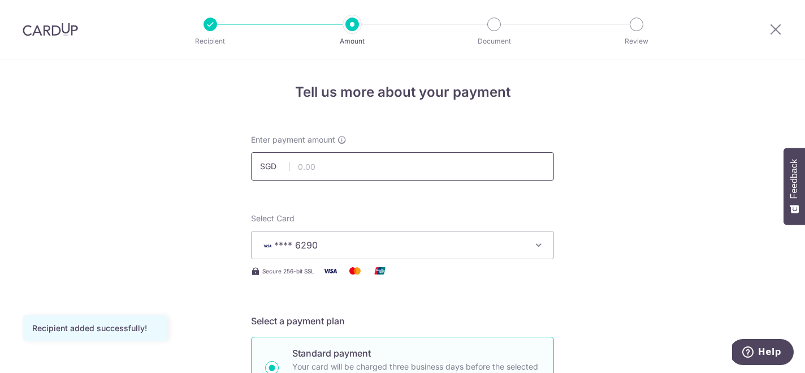
click at [352, 169] on input "text" at bounding box center [402, 166] width 303 height 28
click at [550, 180] on input "7425" at bounding box center [402, 166] width 303 height 28
type input "7,425.00"
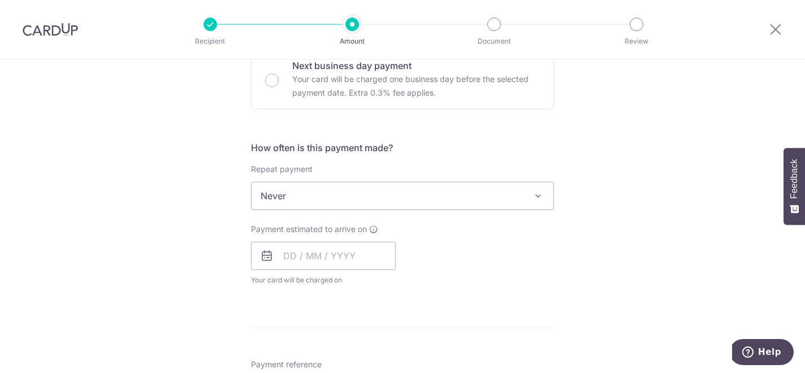
scroll to position [378, 0]
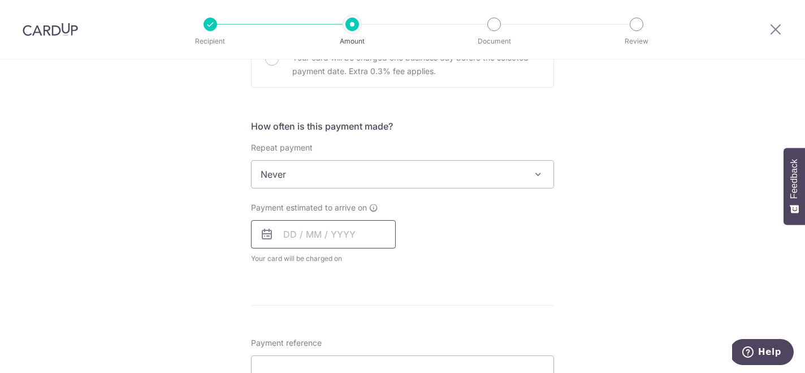
click at [316, 227] on input "text" at bounding box center [323, 234] width 145 height 28
click at [381, 310] on link "5" at bounding box center [387, 314] width 18 height 18
type input "05/09/2025"
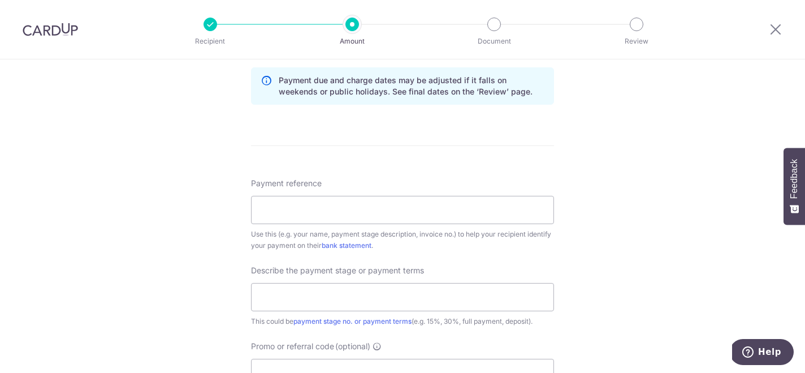
scroll to position [585, 0]
click at [387, 210] on input "Payment reference" at bounding box center [402, 208] width 303 height 28
type input "5"
click at [370, 291] on input "text" at bounding box center [402, 295] width 303 height 28
type input "50% PAYMENT"
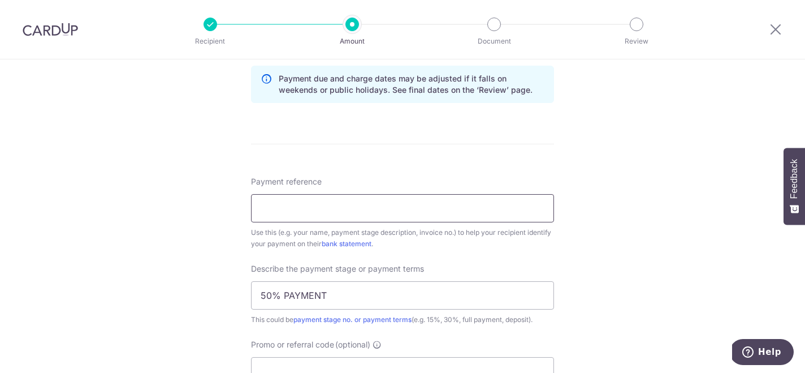
click at [278, 203] on input "Payment reference" at bounding box center [402, 208] width 303 height 28
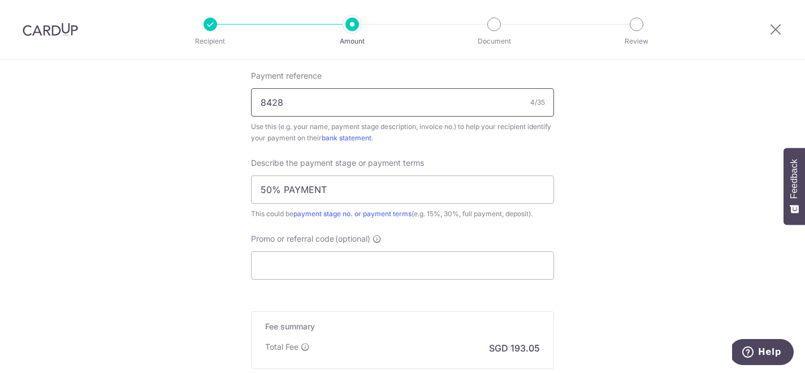
scroll to position [832, 0]
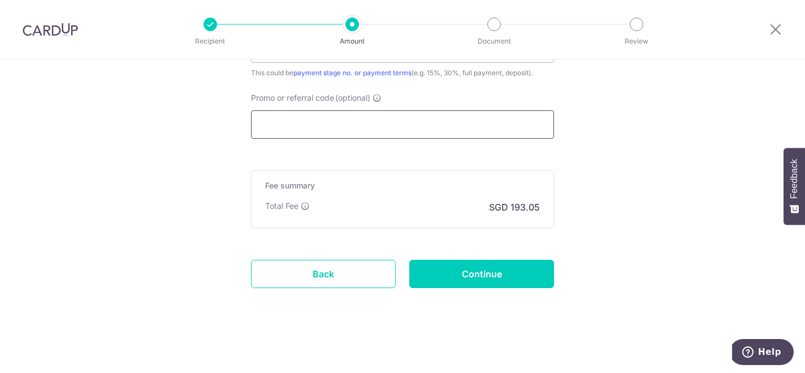
type input "8428"
click at [403, 127] on input "Promo or referral code (optional)" at bounding box center [402, 124] width 303 height 28
paste input "RENO25ONE"
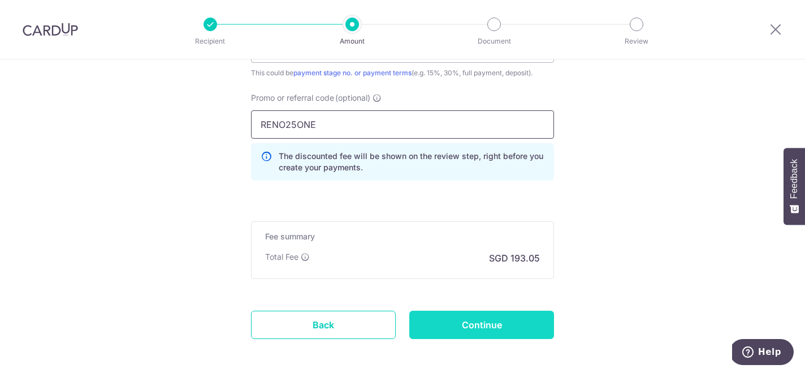
type input "RENO25ONE"
click at [476, 329] on input "Continue" at bounding box center [482, 325] width 145 height 28
type input "Create Schedule"
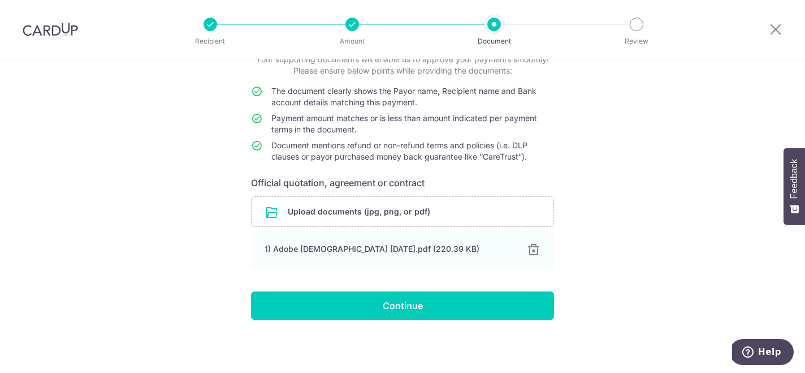
scroll to position [80, 0]
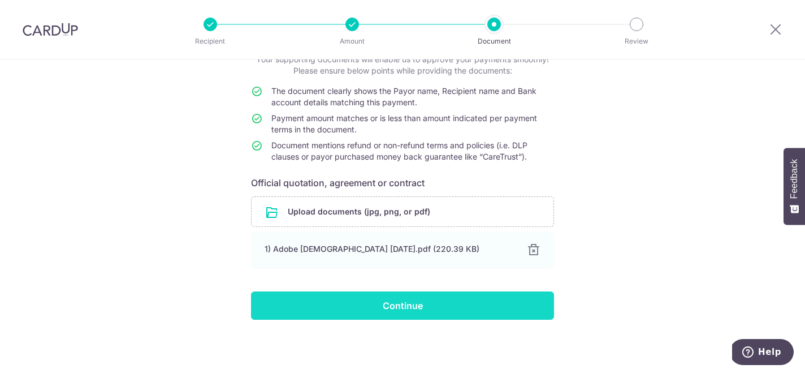
click at [438, 312] on input "Continue" at bounding box center [402, 305] width 303 height 28
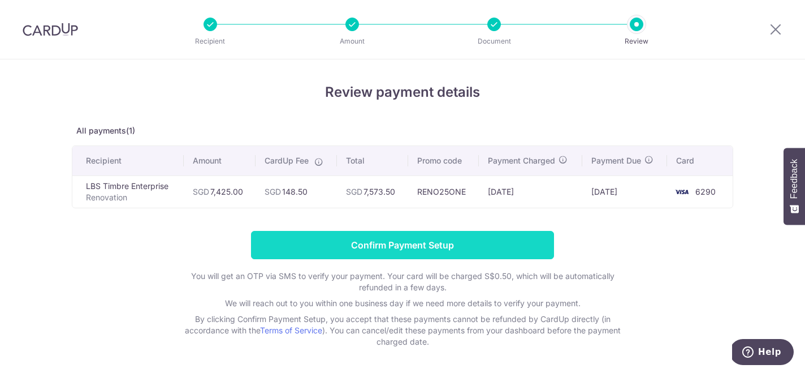
click at [475, 245] on input "Confirm Payment Setup" at bounding box center [402, 245] width 303 height 28
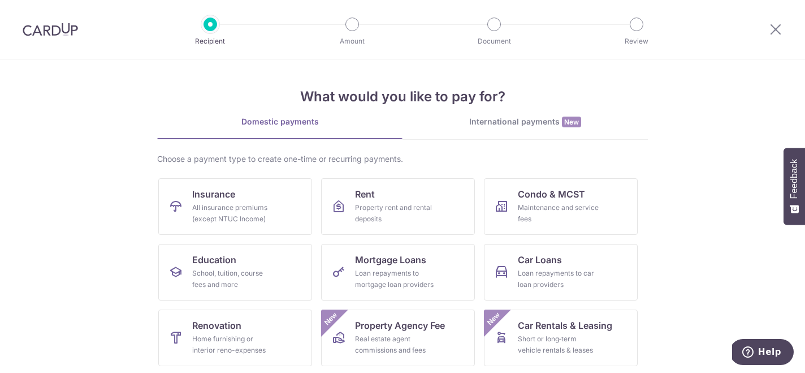
click at [217, 335] on div "Home furnishing or interior reno-expenses" at bounding box center [232, 344] width 81 height 23
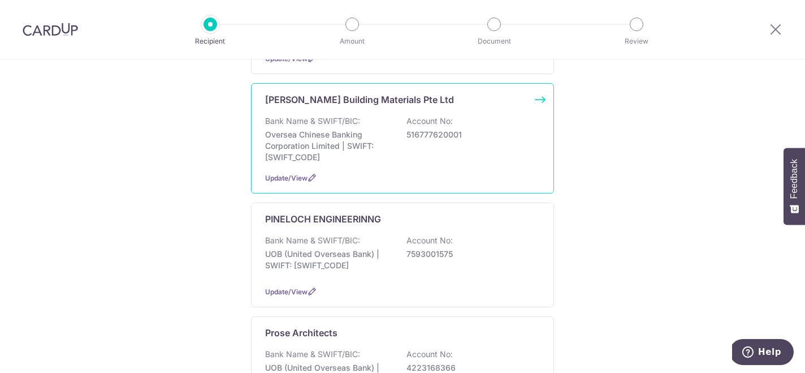
scroll to position [811, 0]
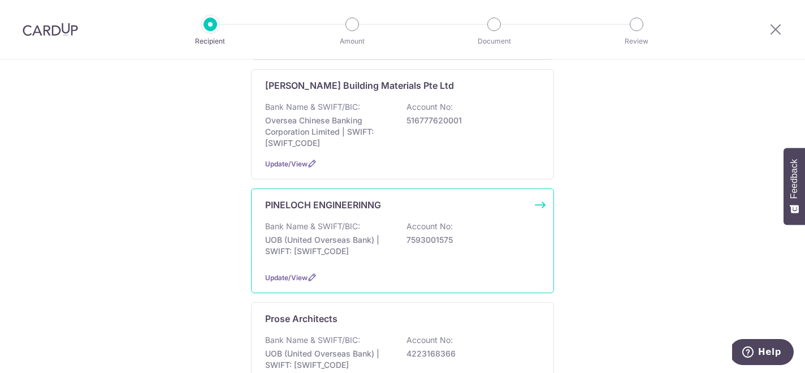
click at [485, 261] on div "Bank Name & SWIFT/BIC: UOB (United Overseas Bank) | SWIFT: UOVBSGSGXXX Account …" at bounding box center [402, 242] width 275 height 42
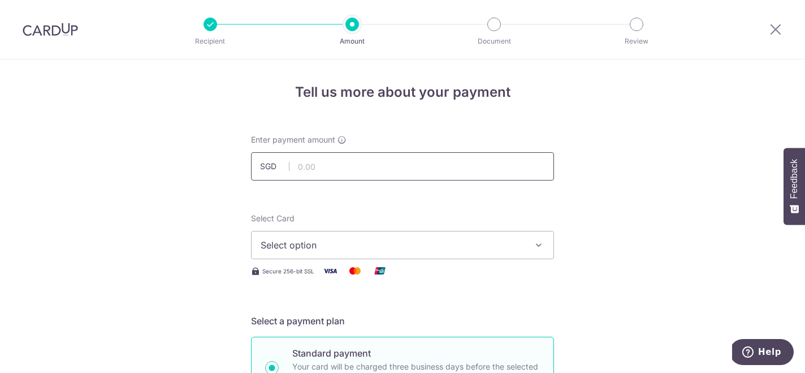
click at [330, 164] on input "text" at bounding box center [402, 166] width 303 height 28
type input "4,796.00"
click at [288, 244] on span "Select option" at bounding box center [393, 245] width 264 height 14
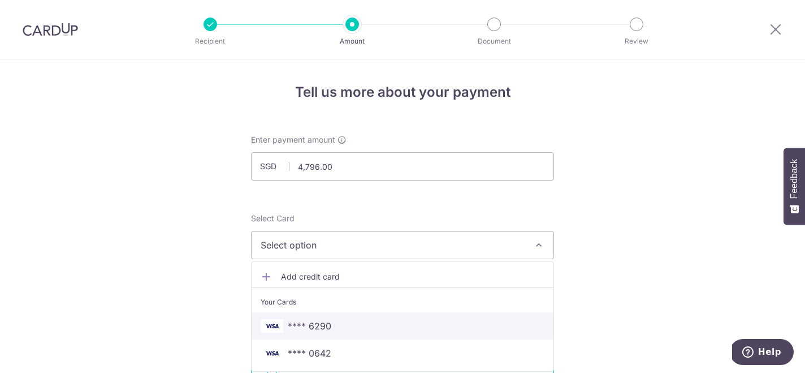
click at [304, 322] on span "**** 6290" at bounding box center [310, 326] width 44 height 14
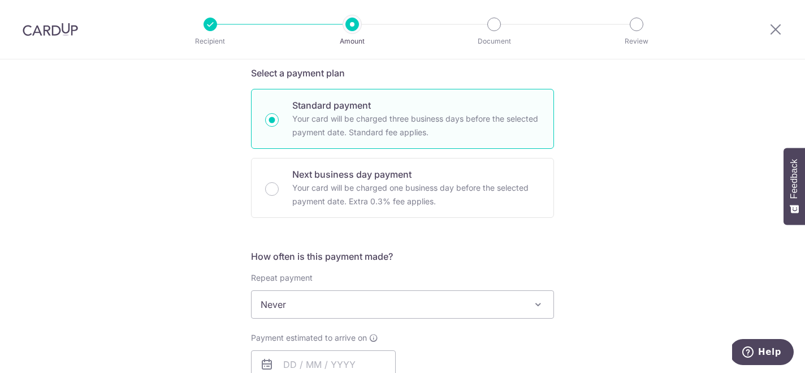
scroll to position [389, 0]
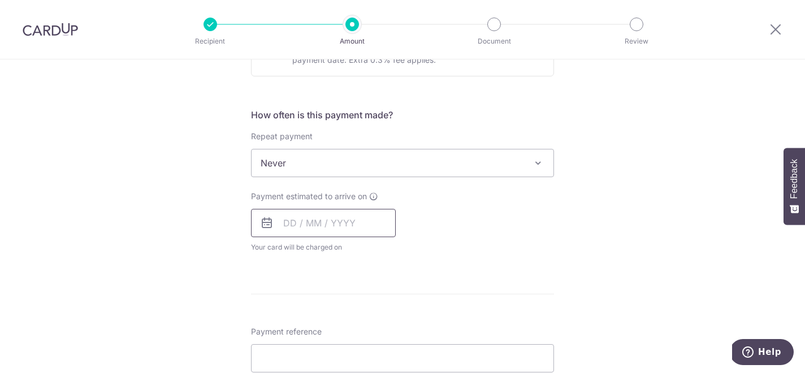
click at [363, 229] on input "text" at bounding box center [323, 223] width 145 height 28
click at [387, 292] on td "5" at bounding box center [387, 303] width 23 height 23
type input "05/09/2025"
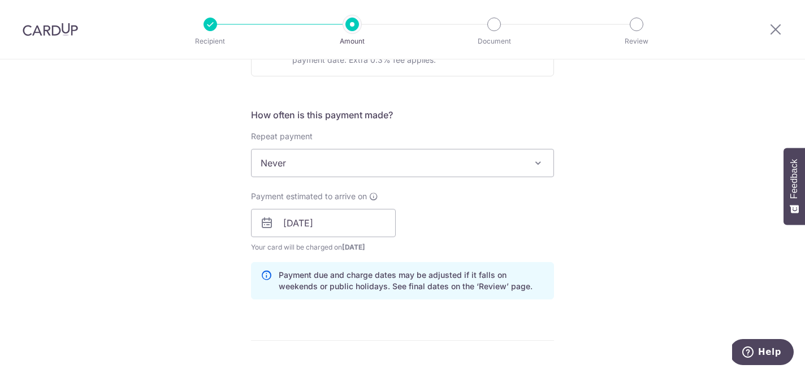
click at [389, 305] on div "How often is this payment made? Repeat payment Never Every week Every month Eve…" at bounding box center [402, 208] width 303 height 200
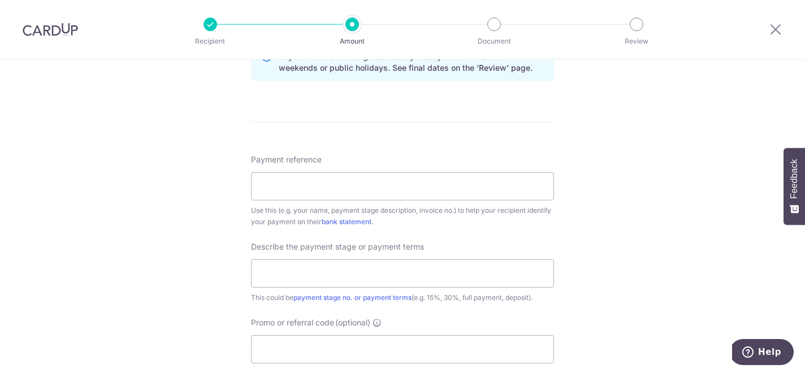
scroll to position [609, 0]
click at [299, 183] on input "Payment reference" at bounding box center [402, 185] width 303 height 28
type input "INV25-801-31HG"
type input "FULL PAYMENT"
click at [313, 352] on input "Promo or referral code (optional)" at bounding box center [402, 348] width 303 height 28
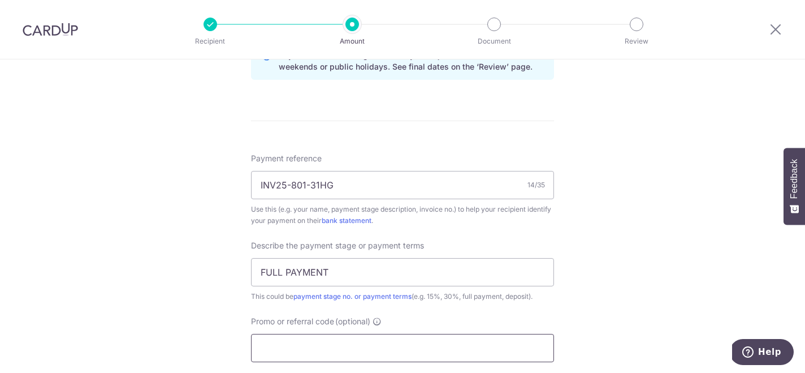
paste input "RENO25ONE"
type input "RENO25ONE"
click at [649, 241] on div "Tell us more about your payment Enter payment amount SGD 4,796.00 4796.00 Selec…" at bounding box center [402, 49] width 805 height 1196
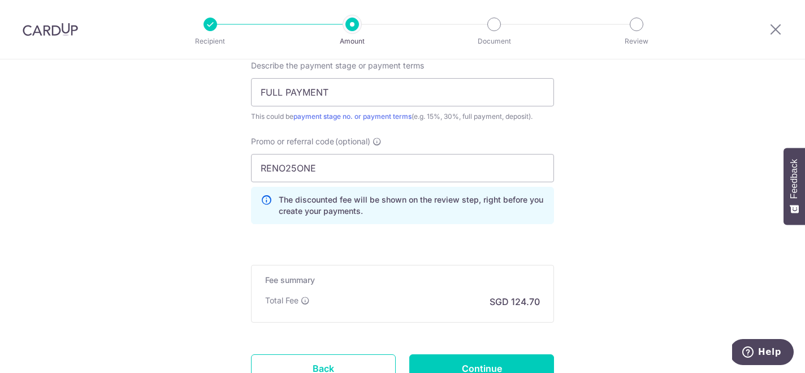
scroll to position [824, 0]
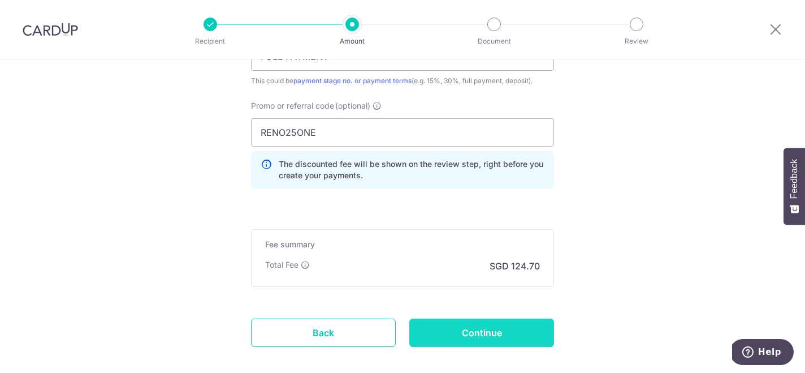
click at [493, 339] on input "Continue" at bounding box center [482, 332] width 145 height 28
type input "Create Schedule"
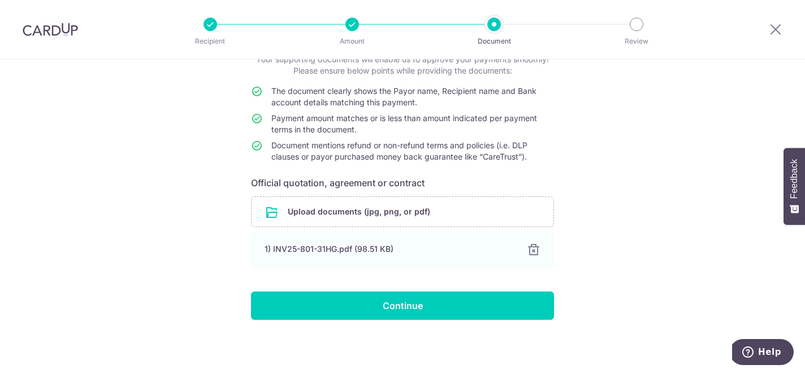
scroll to position [80, 0]
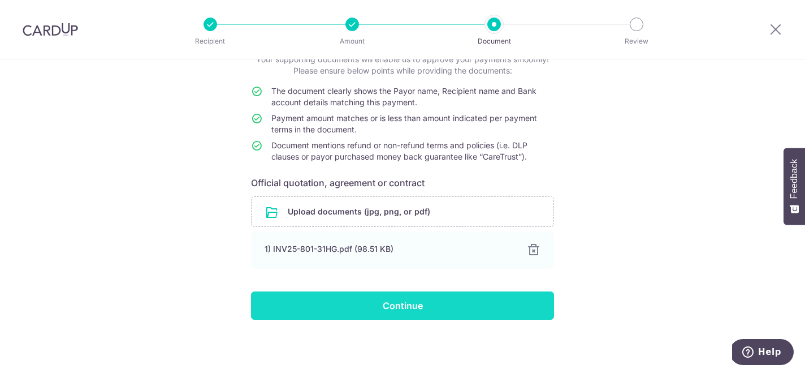
click at [420, 309] on input "Continue" at bounding box center [402, 305] width 303 height 28
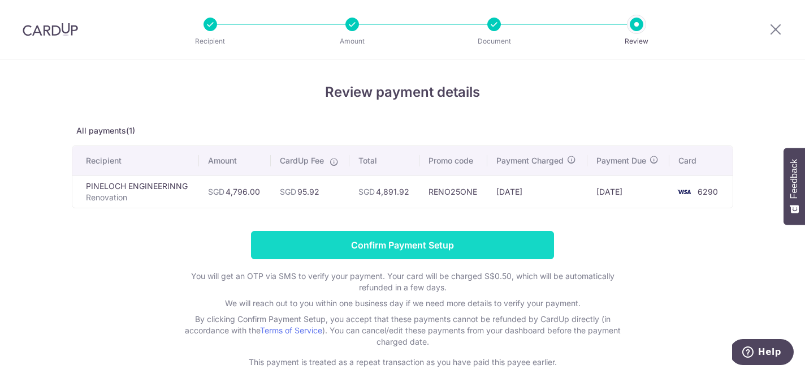
click at [407, 244] on input "Confirm Payment Setup" at bounding box center [402, 245] width 303 height 28
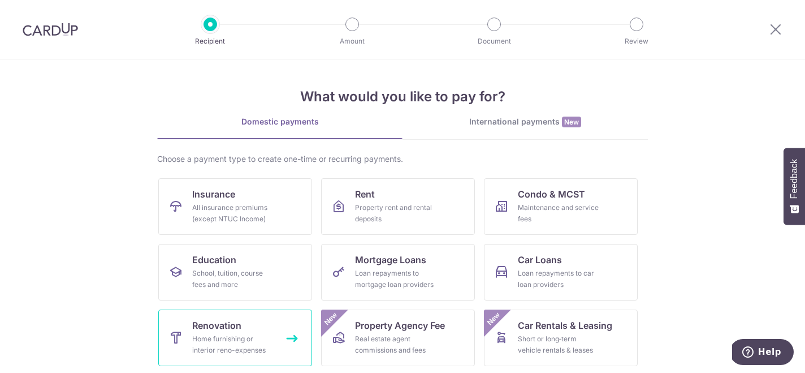
click at [230, 326] on span "Renovation" at bounding box center [216, 325] width 49 height 14
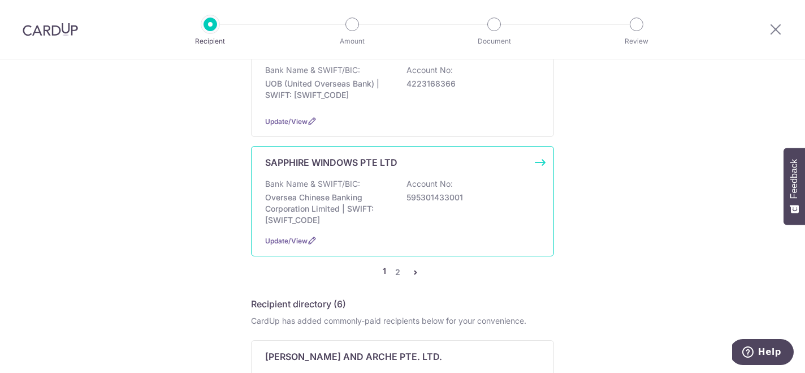
scroll to position [1086, 0]
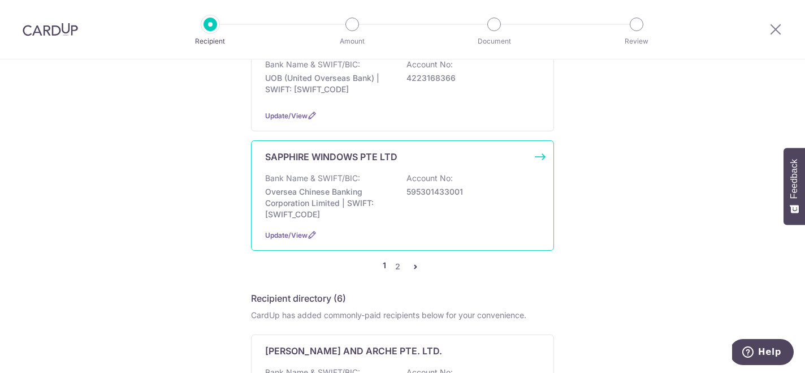
click at [397, 216] on div "Bank Name & SWIFT/BIC: Oversea Chinese Banking Corporation Limited | SWIFT: OCB…" at bounding box center [402, 197] width 275 height 48
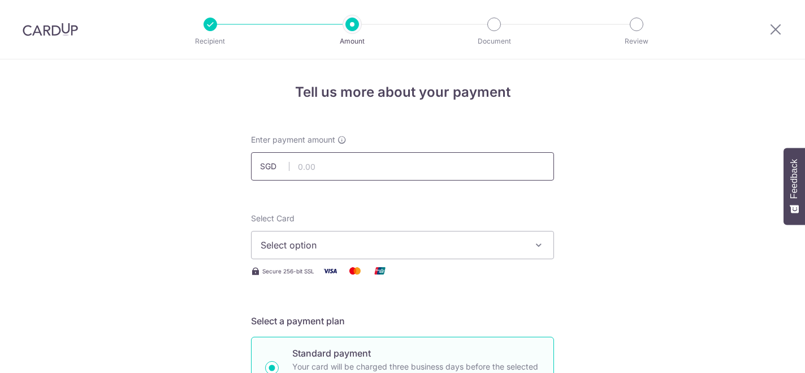
click at [353, 167] on input "text" at bounding box center [402, 166] width 303 height 28
type input "1,854.09"
click at [508, 240] on span "Select option" at bounding box center [393, 245] width 264 height 14
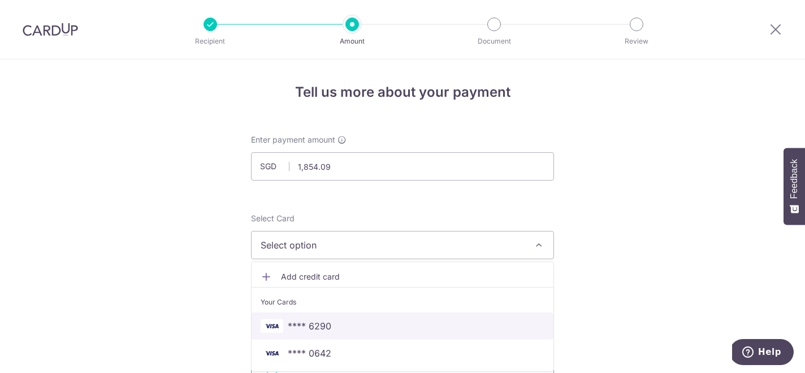
click at [321, 319] on span "**** 6290" at bounding box center [310, 326] width 44 height 14
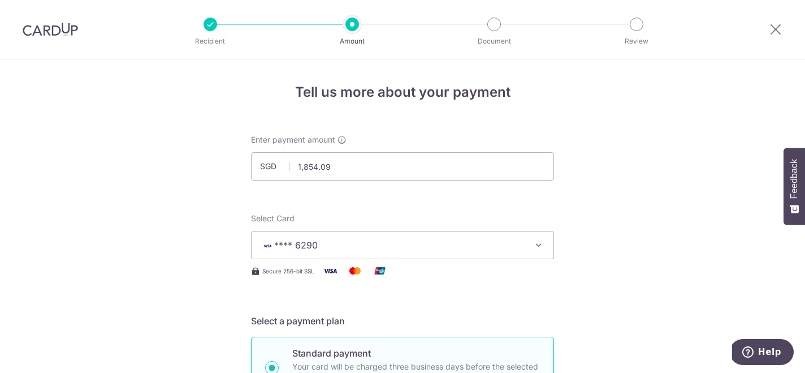
click at [541, 236] on button "**** 6290" at bounding box center [402, 245] width 303 height 28
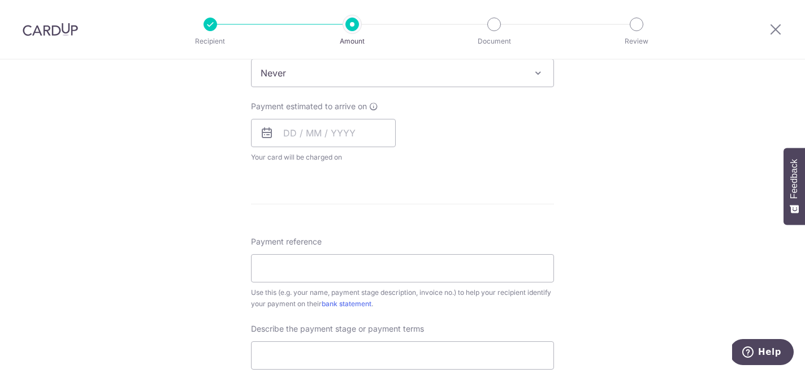
scroll to position [528, 0]
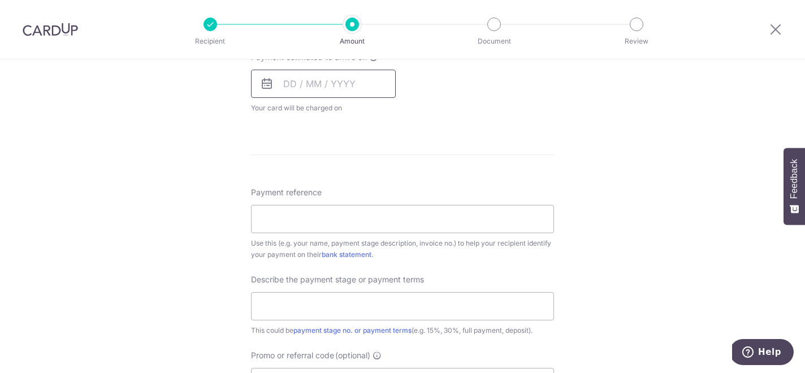
click at [322, 93] on input "text" at bounding box center [323, 84] width 145 height 28
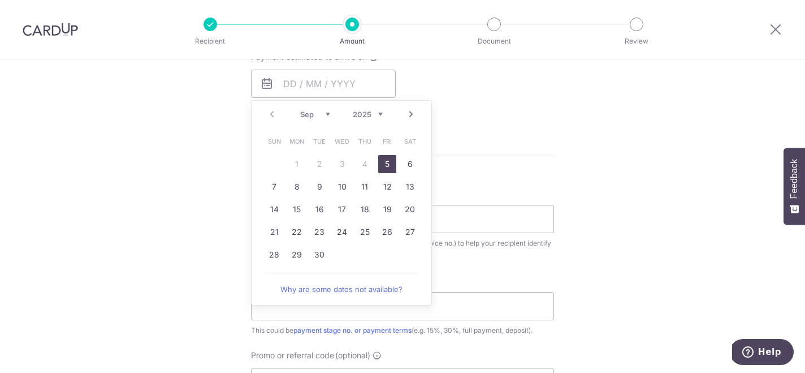
click at [392, 163] on link "5" at bounding box center [387, 164] width 18 height 18
type input "[DATE]"
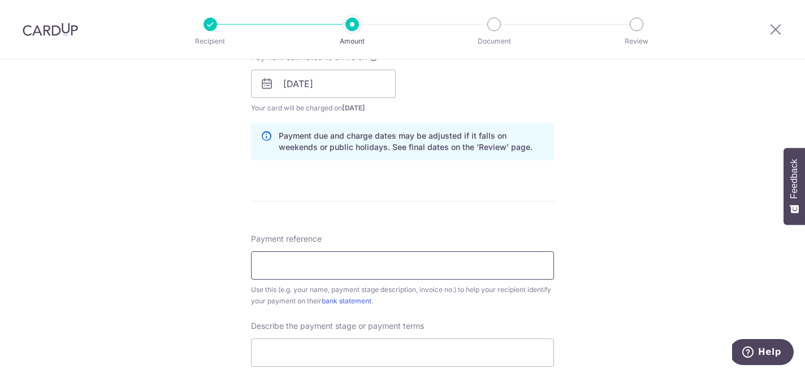
click at [318, 266] on input "Payment reference" at bounding box center [402, 265] width 303 height 28
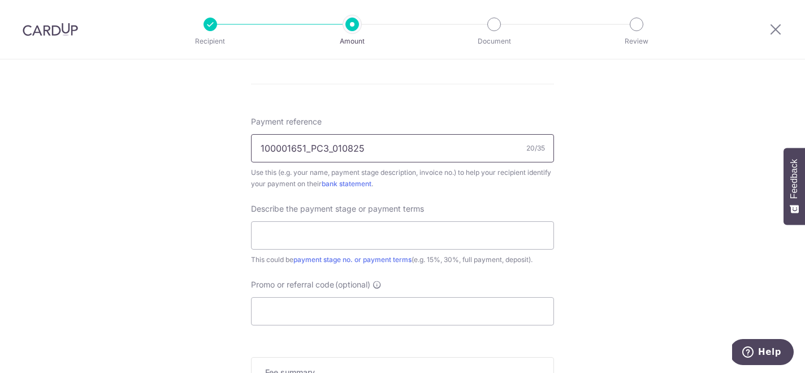
scroll to position [676, 0]
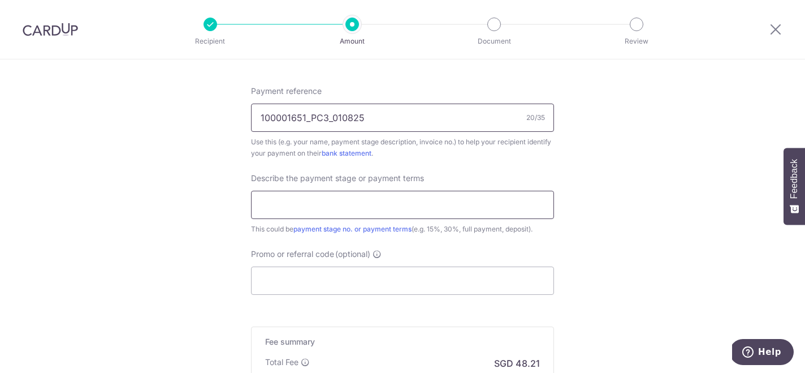
type input "100001651_PC3_010825"
click at [463, 201] on input "text" at bounding box center [402, 205] width 303 height 28
click at [367, 291] on input "Promo or referral code (optional)" at bounding box center [402, 280] width 303 height 28
paste input "RENO25ONE"
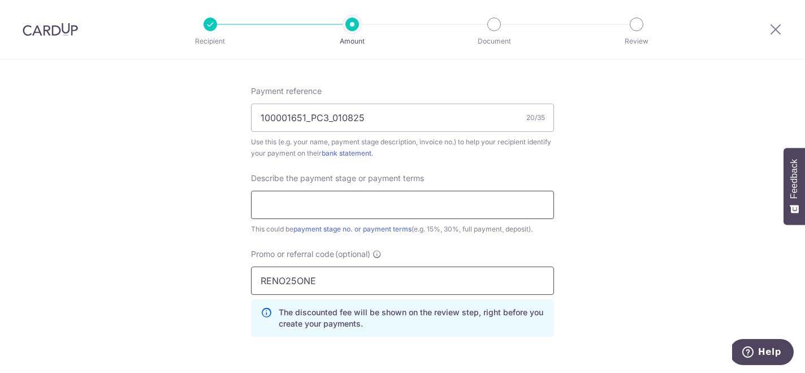
type input "RENO25ONE"
click at [356, 205] on input "text" at bounding box center [402, 205] width 303 height 28
type input "PAYMENT CLAIM 3 (FINAL)"
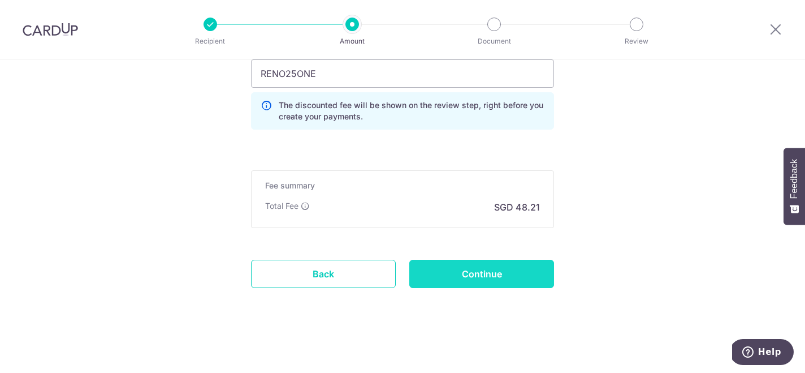
scroll to position [883, 0]
click at [501, 277] on input "Continue" at bounding box center [482, 274] width 145 height 28
type input "Create Schedule"
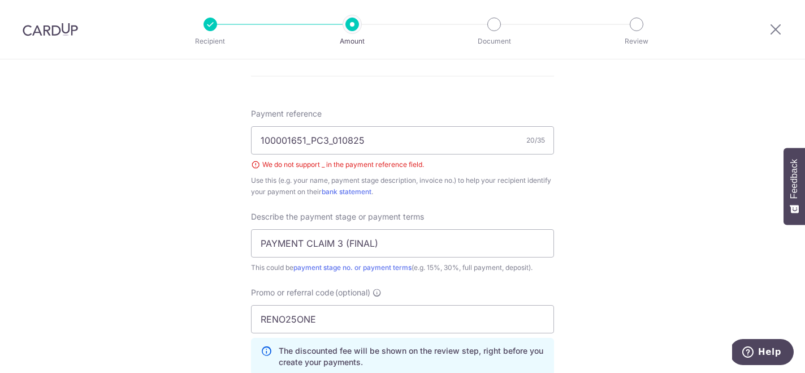
scroll to position [650, 0]
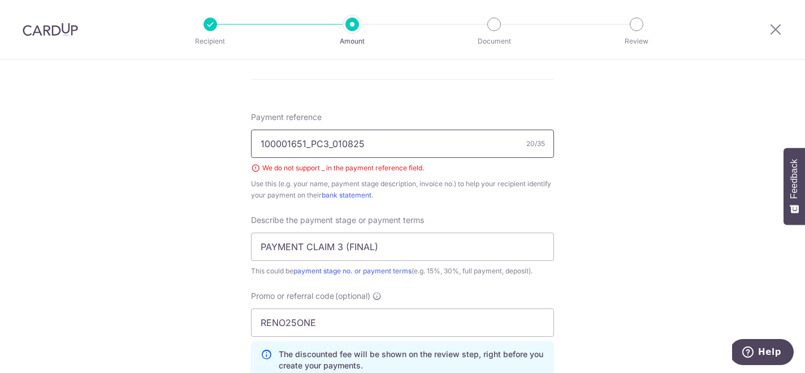
click at [330, 144] on input "100001651_PC3_010825" at bounding box center [402, 144] width 303 height 28
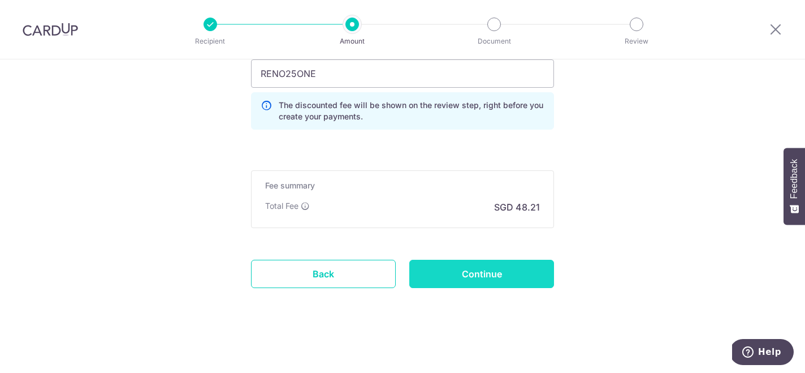
scroll to position [899, 0]
type input "100001651 PC3 010825"
click at [518, 272] on input "Continue" at bounding box center [482, 274] width 145 height 28
type input "Create Schedule"
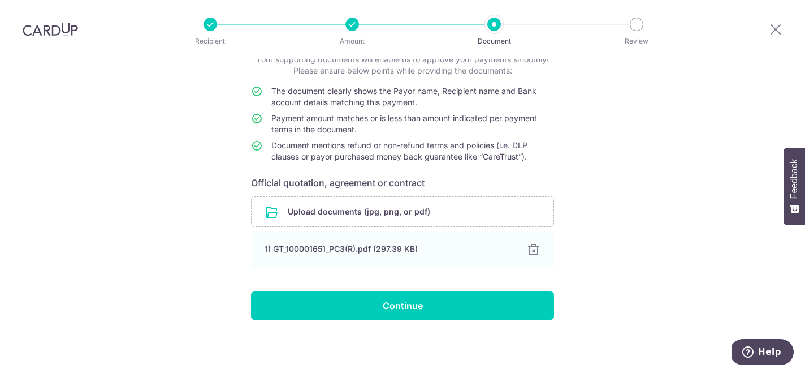
scroll to position [80, 0]
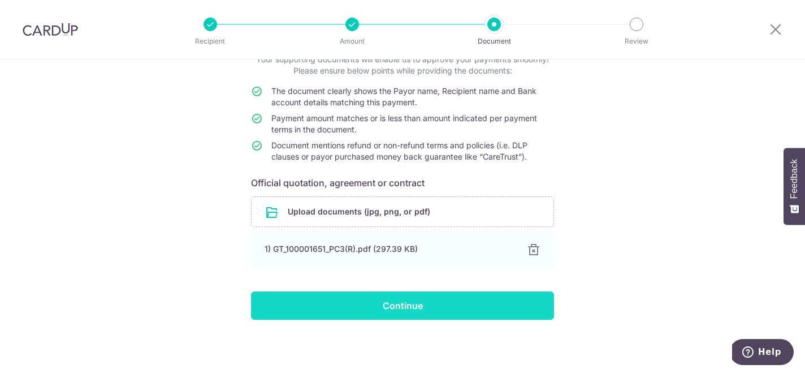
click at [410, 307] on input "Continue" at bounding box center [402, 305] width 303 height 28
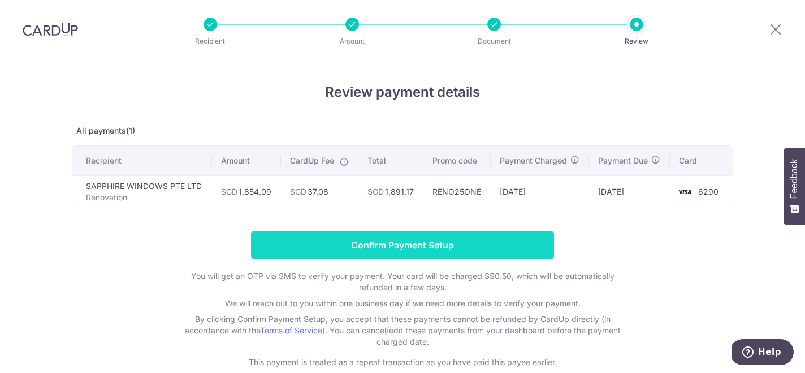
click at [410, 244] on input "Confirm Payment Setup" at bounding box center [402, 245] width 303 height 28
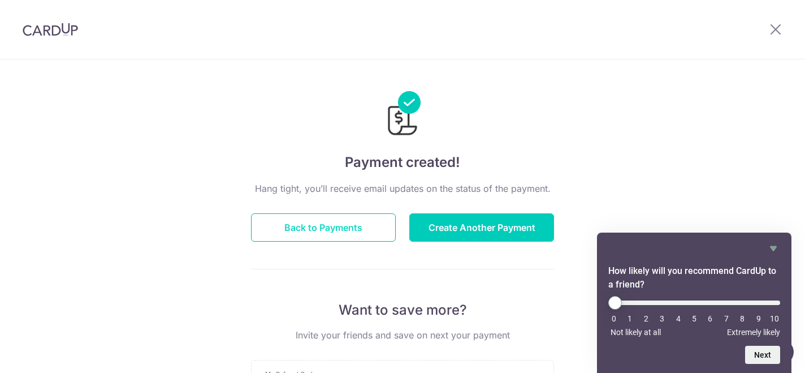
click at [371, 228] on button "Back to Payments" at bounding box center [323, 227] width 145 height 28
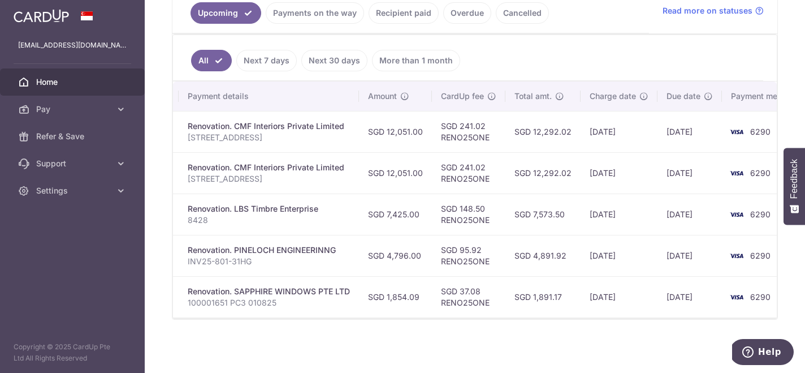
scroll to position [0, 175]
drag, startPoint x: 417, startPoint y: 291, endPoint x: 385, endPoint y: 290, distance: 32.2
click at [385, 290] on td "SGD 1,854.09" at bounding box center [395, 296] width 73 height 41
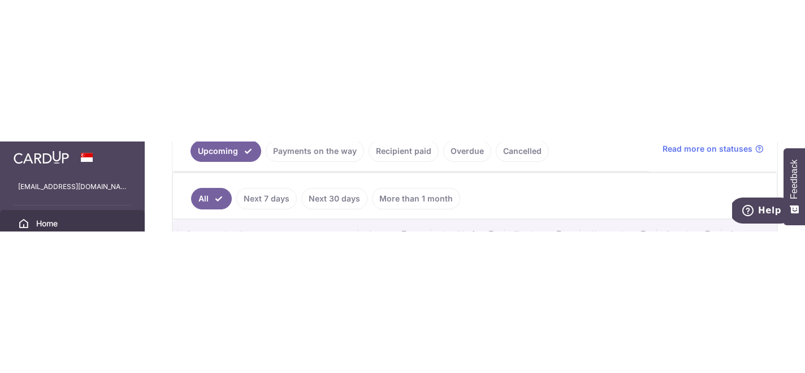
scroll to position [258, 0]
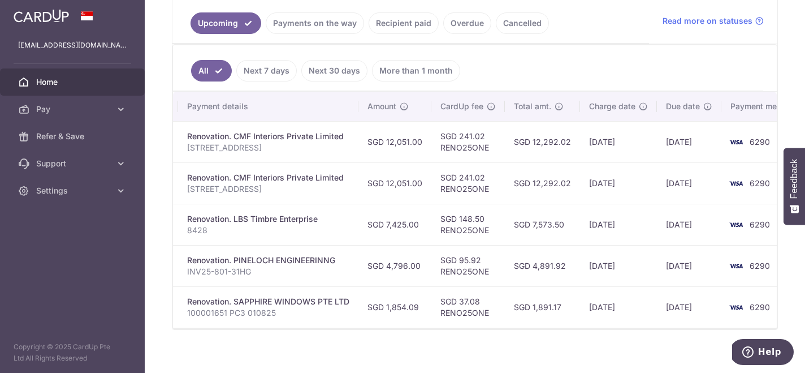
click at [390, 346] on div "× Pause Schedule Pause all future payments in this series Pause just this one p…" at bounding box center [475, 186] width 661 height 373
drag, startPoint x: 417, startPoint y: 311, endPoint x: 386, endPoint y: 304, distance: 31.2
click at [386, 304] on td "SGD 1,854.09" at bounding box center [395, 306] width 73 height 41
copy td "1,854.09"
click at [421, 341] on div "× Pause Schedule Pause all future payments in this series Pause just this one p…" at bounding box center [475, 186] width 661 height 373
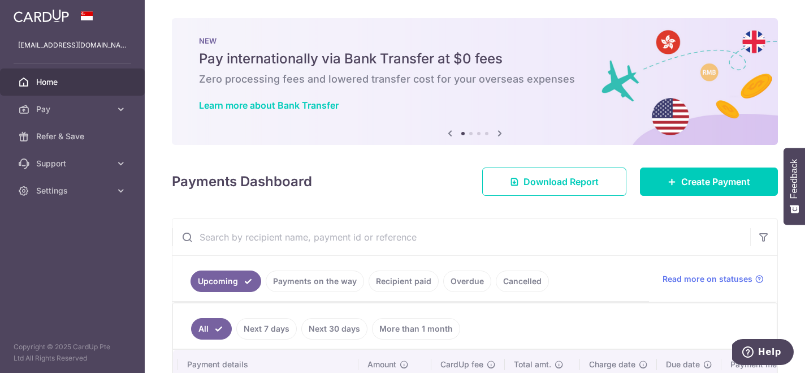
scroll to position [0, 0]
click at [103, 199] on link "Settings" at bounding box center [72, 190] width 145 height 27
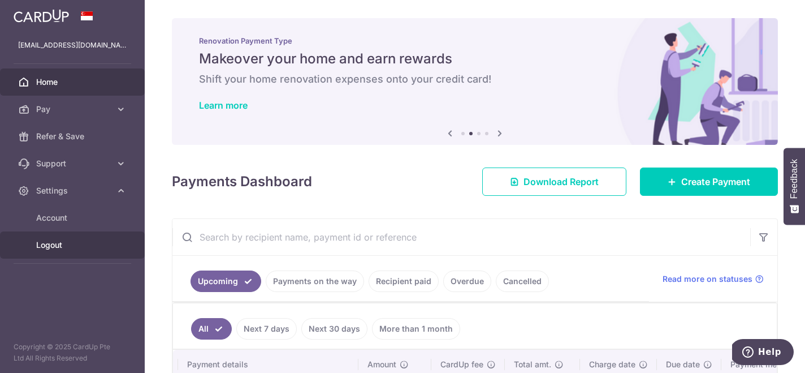
click at [54, 244] on span "Logout" at bounding box center [73, 244] width 75 height 11
